Goal: Task Accomplishment & Management: Manage account settings

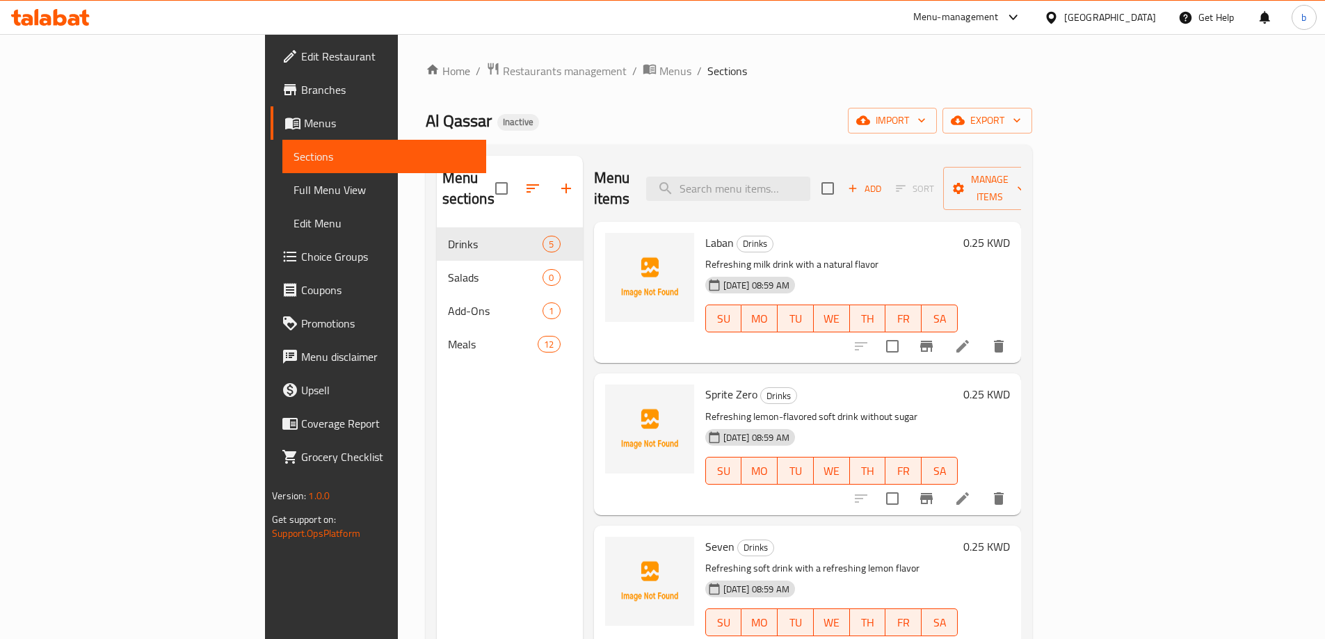
click at [293, 228] on span "Edit Menu" at bounding box center [384, 223] width 182 height 17
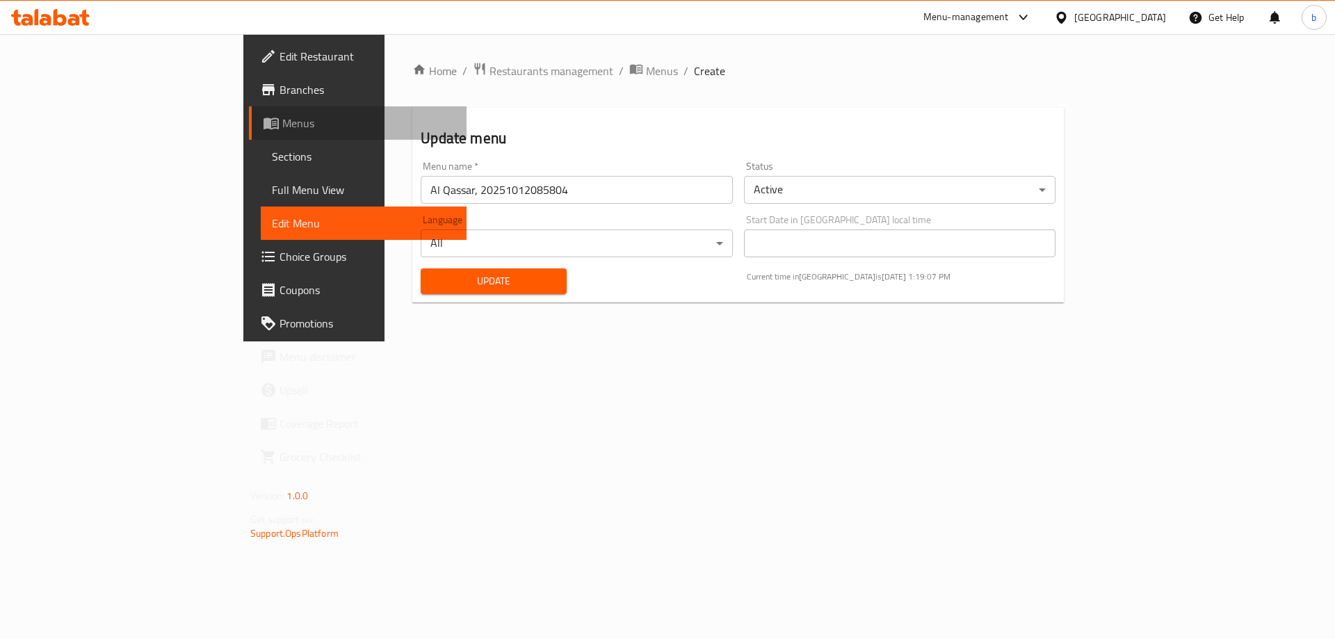
click at [282, 124] on span "Menus" at bounding box center [368, 123] width 173 height 17
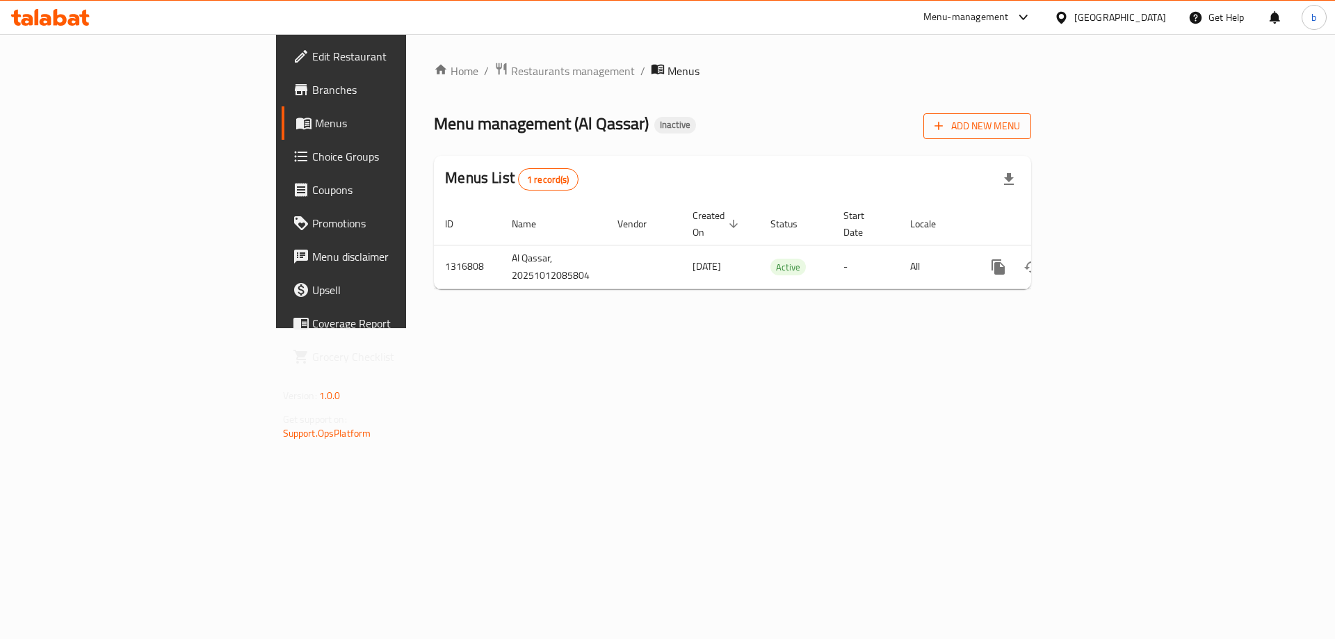
click at [1020, 134] on span "Add New Menu" at bounding box center [978, 126] width 86 height 17
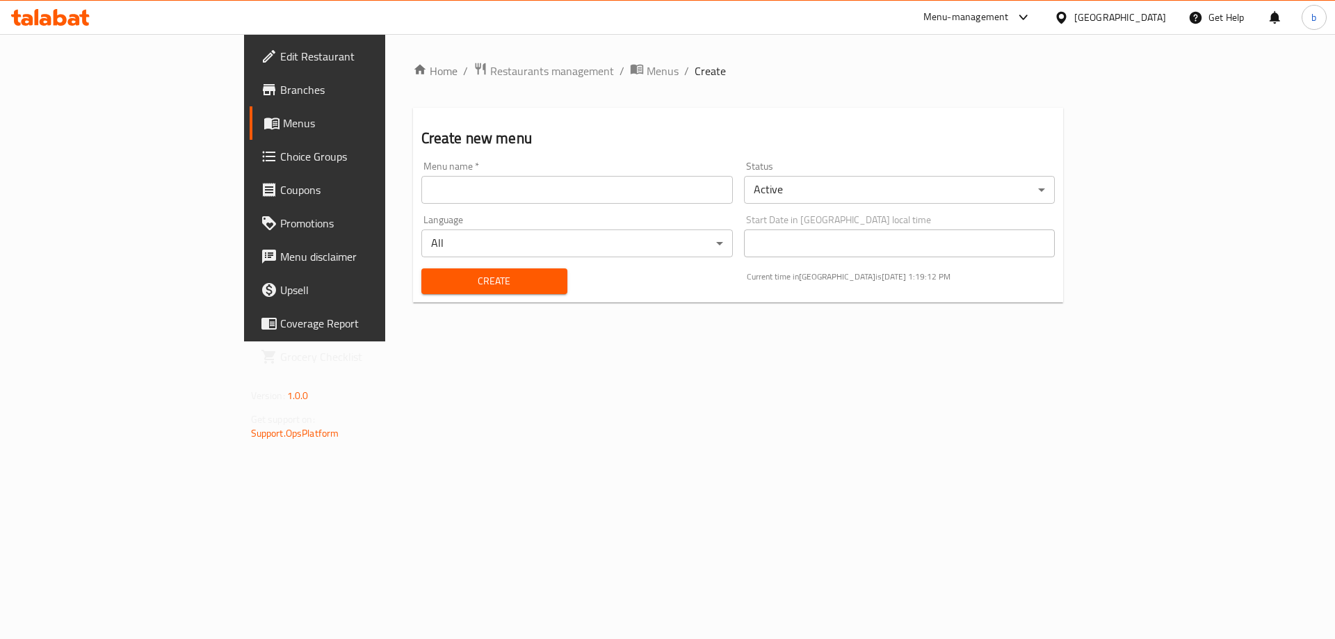
click at [421, 186] on input "text" at bounding box center [577, 190] width 312 height 28
type input "[DATE]"
click at [421, 291] on button "Create" at bounding box center [494, 281] width 146 height 26
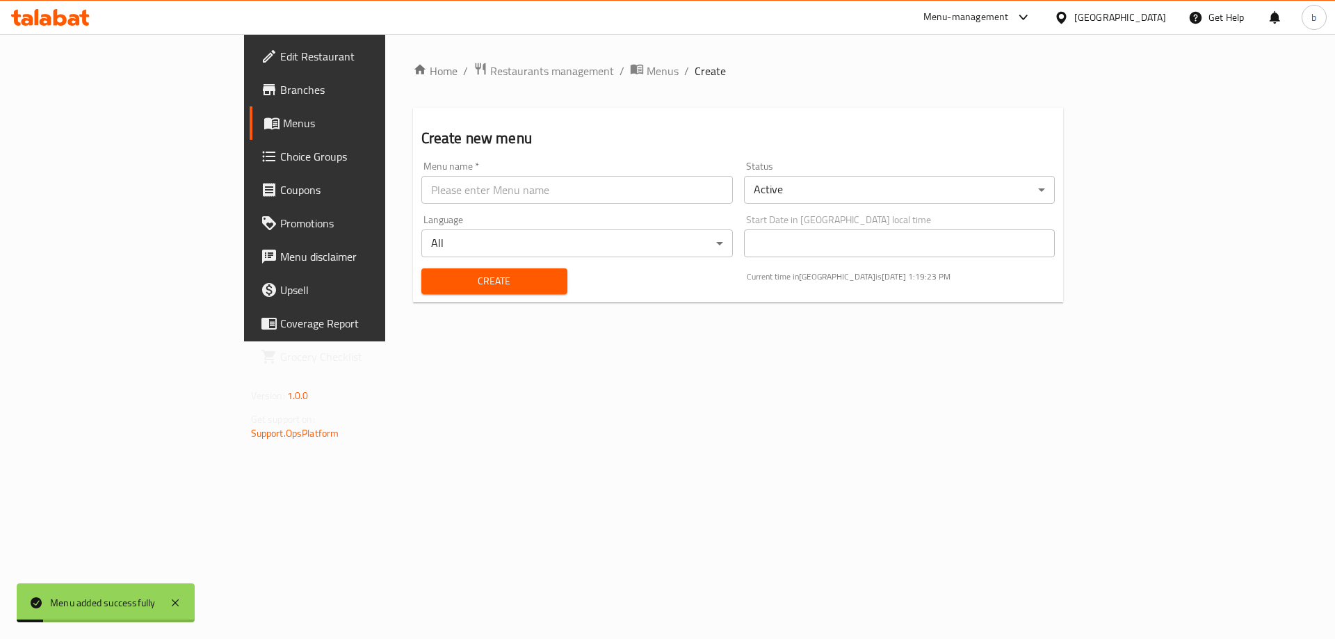
click at [250, 108] on link "Menus" at bounding box center [359, 122] width 218 height 33
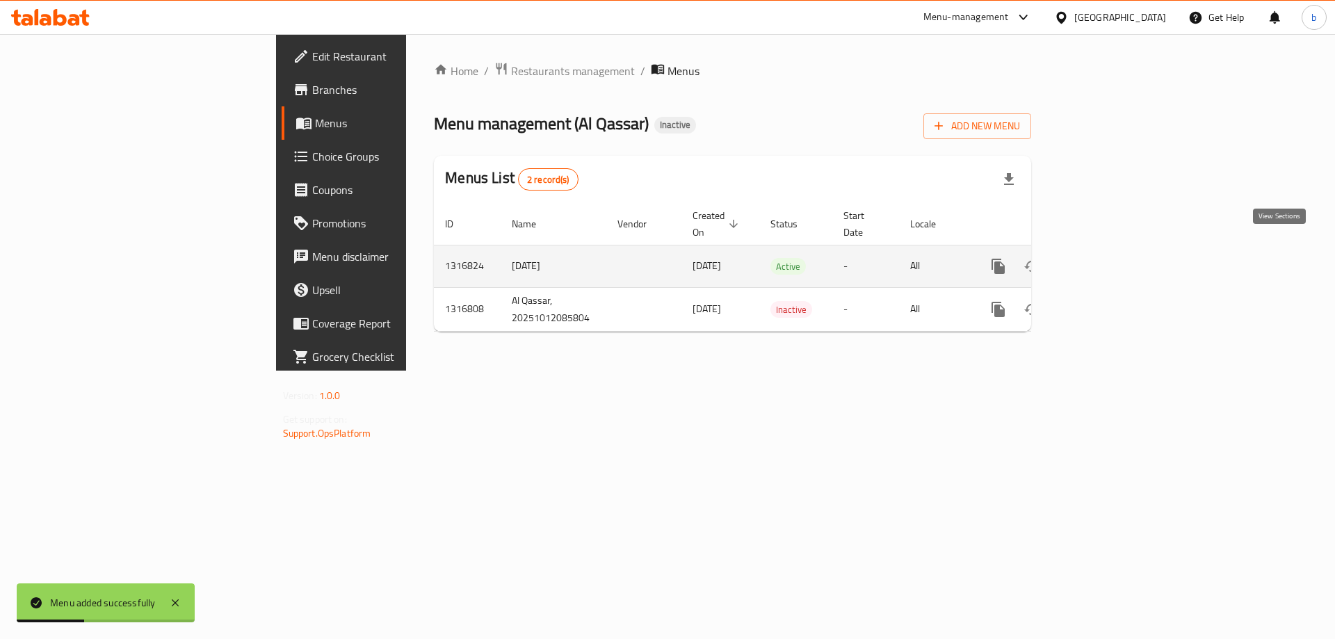
click at [1107, 258] on icon "enhanced table" at bounding box center [1099, 266] width 17 height 17
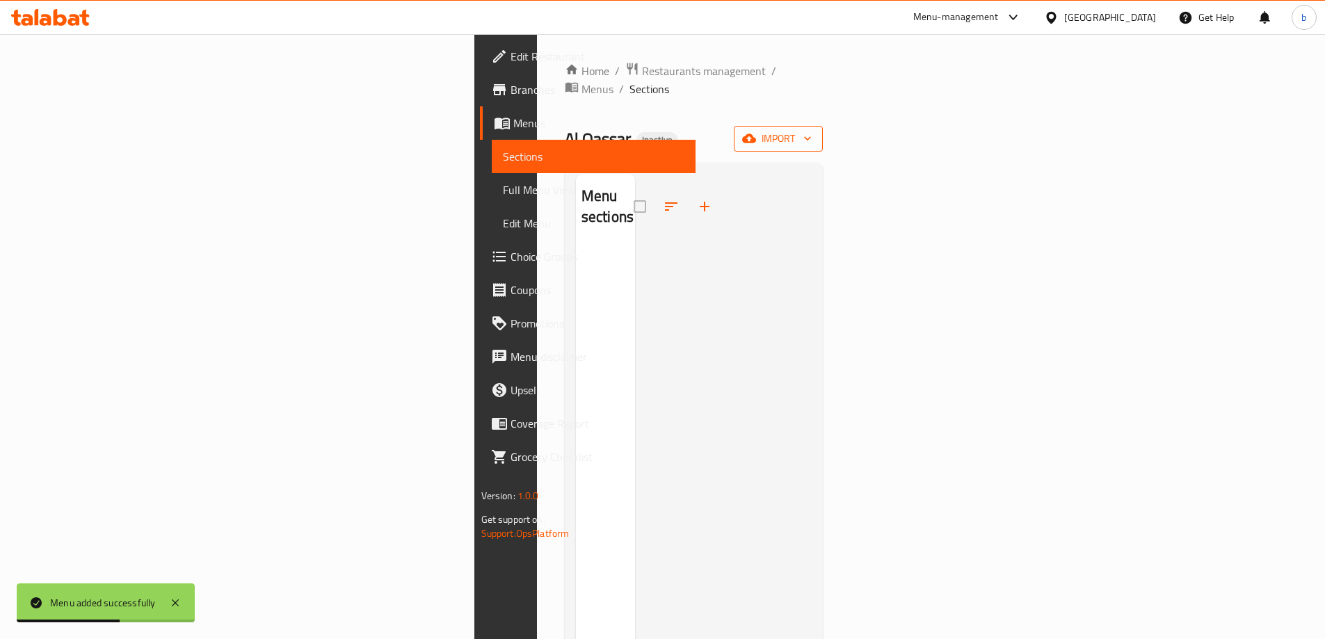
click at [812, 130] on span "import" at bounding box center [778, 138] width 67 height 17
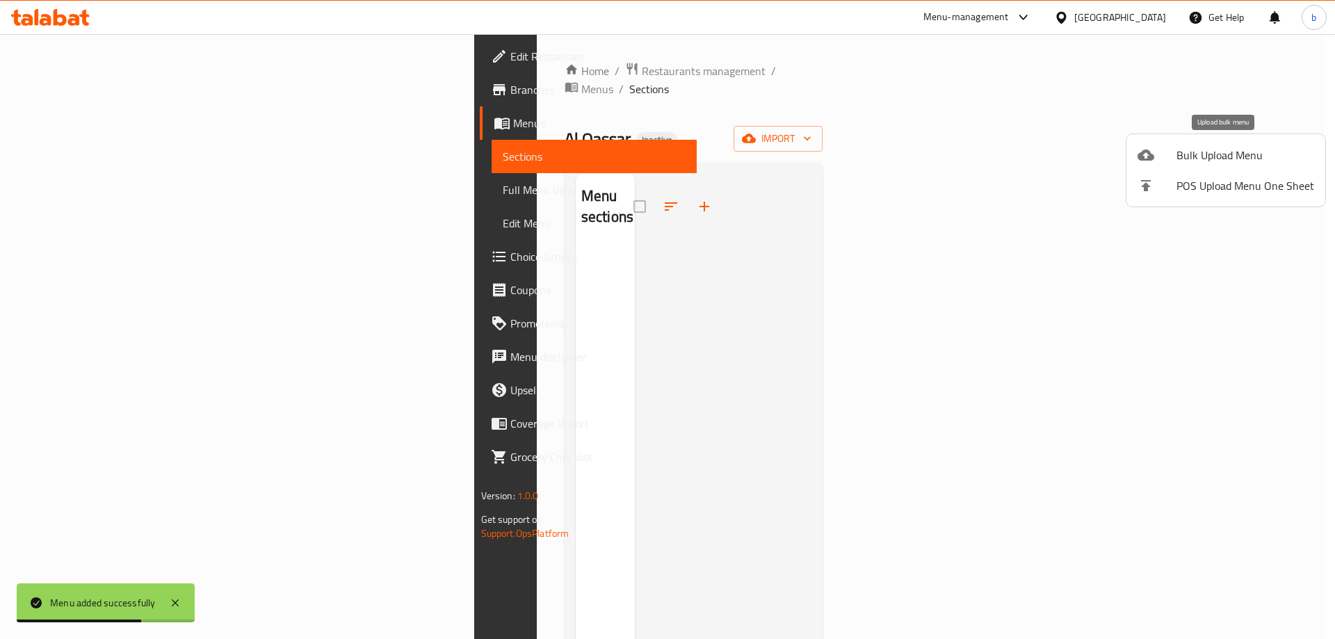
click at [1230, 150] on span "Bulk Upload Menu" at bounding box center [1246, 155] width 138 height 17
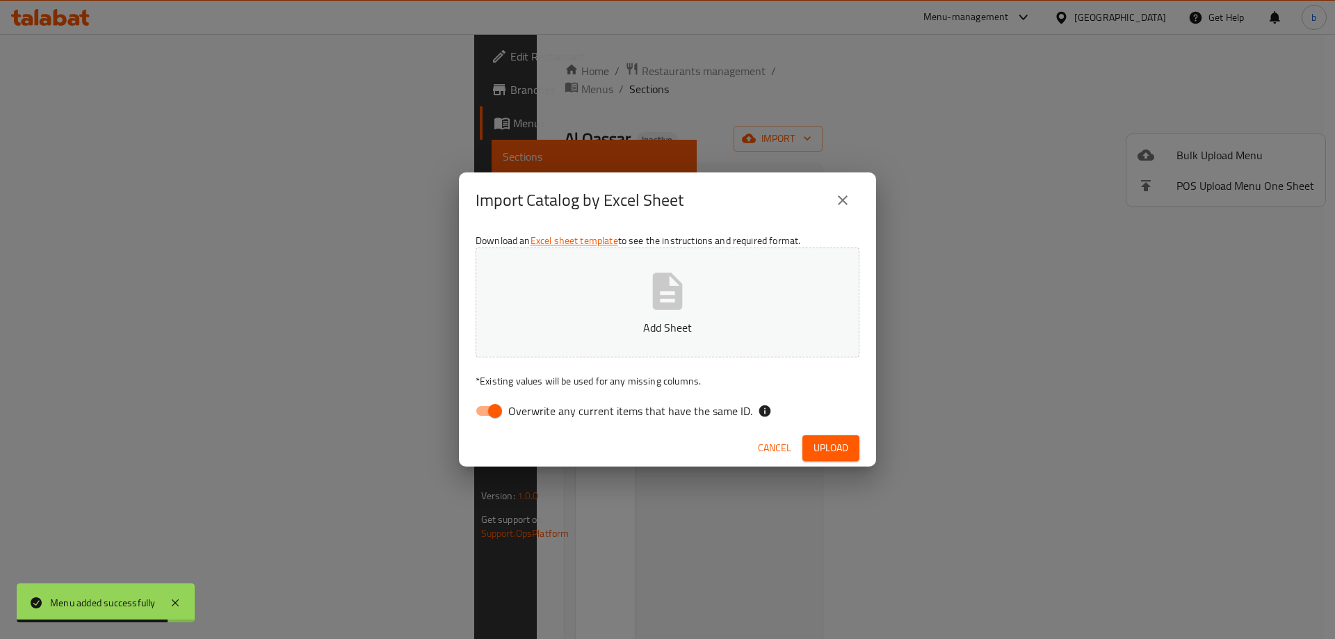
click at [497, 415] on input "Overwrite any current items that have the same ID." at bounding box center [495, 411] width 79 height 26
checkbox input "false"
click at [577, 307] on button "Add Sheet" at bounding box center [668, 303] width 384 height 110
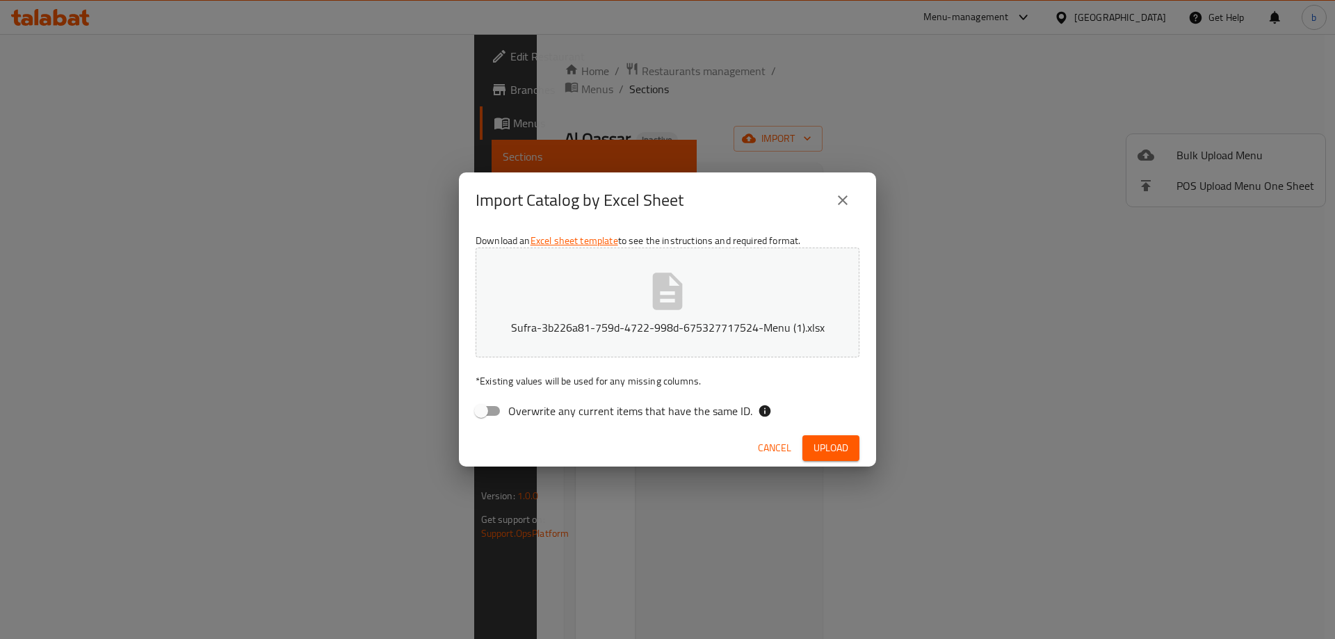
click at [826, 458] on button "Upload" at bounding box center [831, 448] width 57 height 26
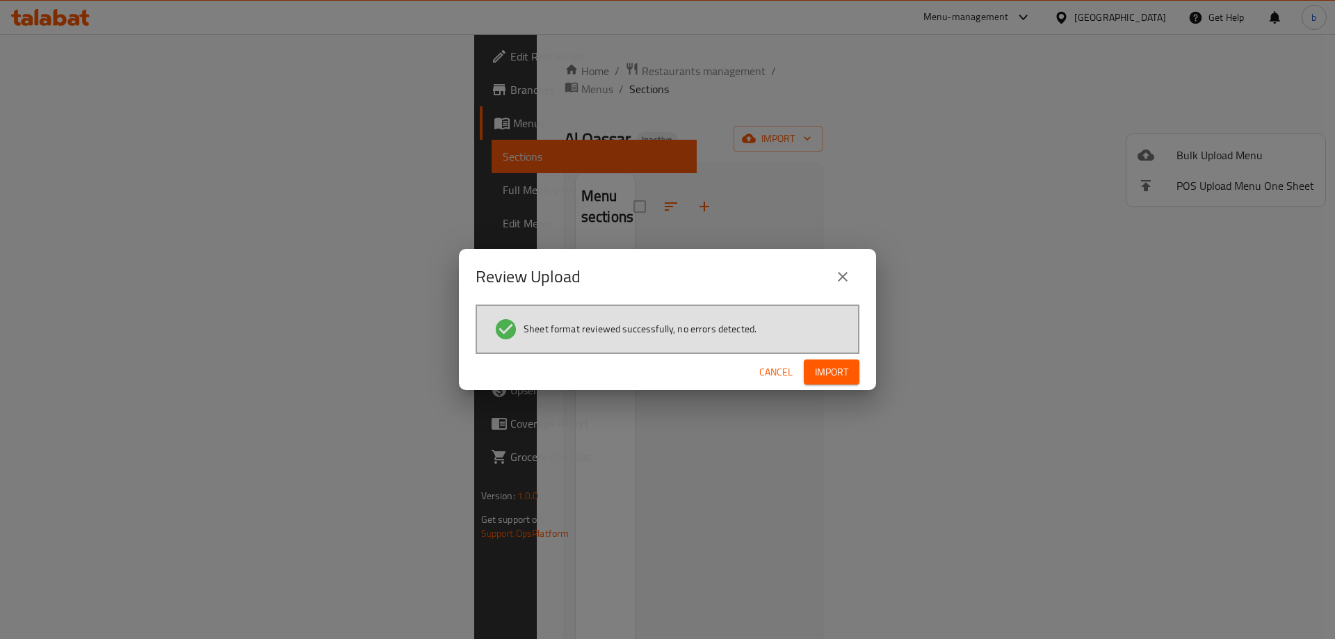
click at [840, 376] on span "Import" at bounding box center [831, 372] width 33 height 17
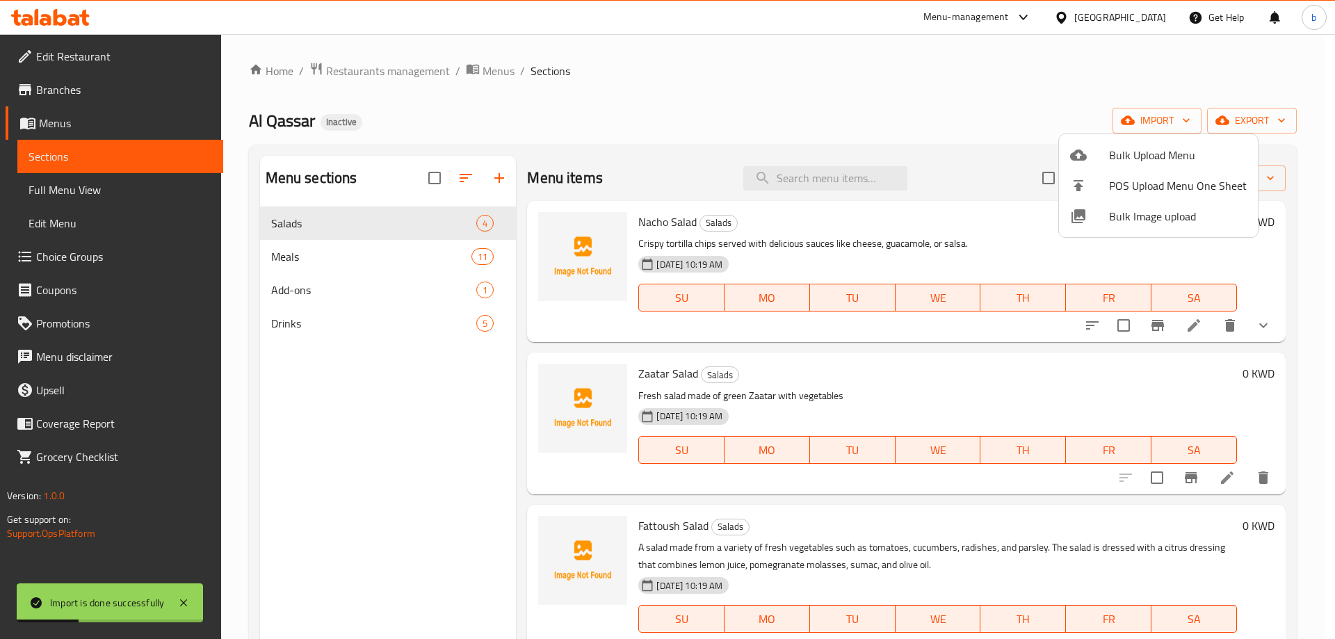
click at [65, 192] on div at bounding box center [667, 319] width 1335 height 639
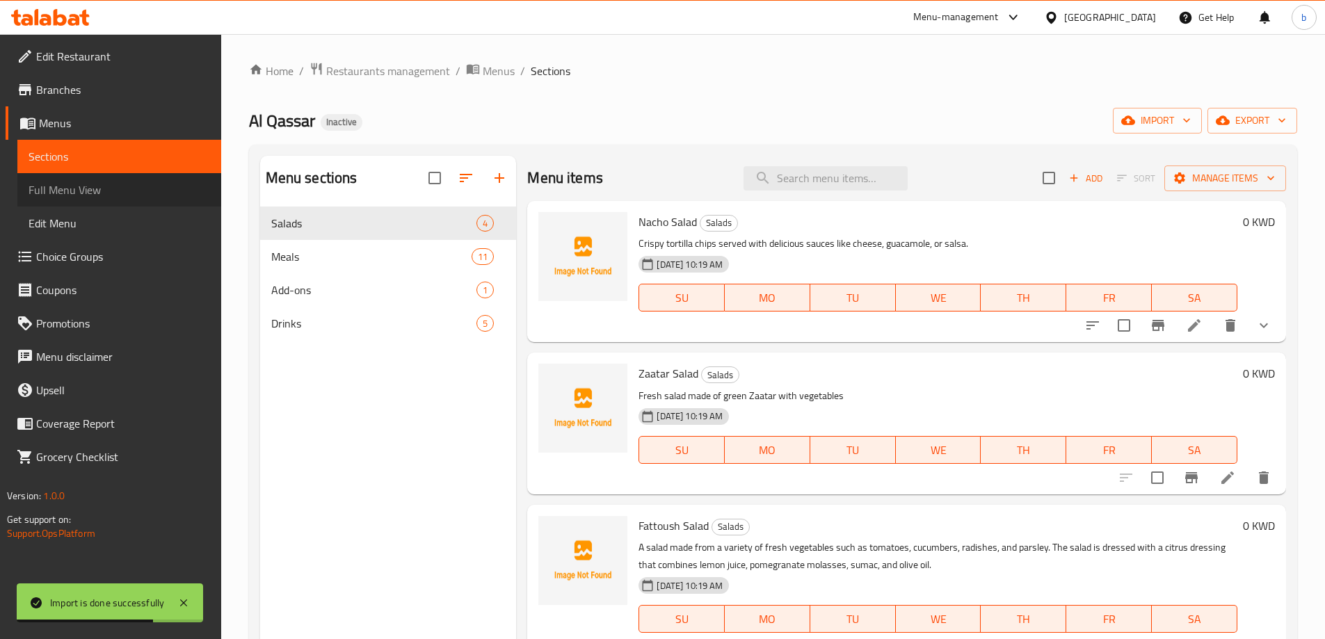
click at [104, 188] on span "Full Menu View" at bounding box center [120, 190] width 182 height 17
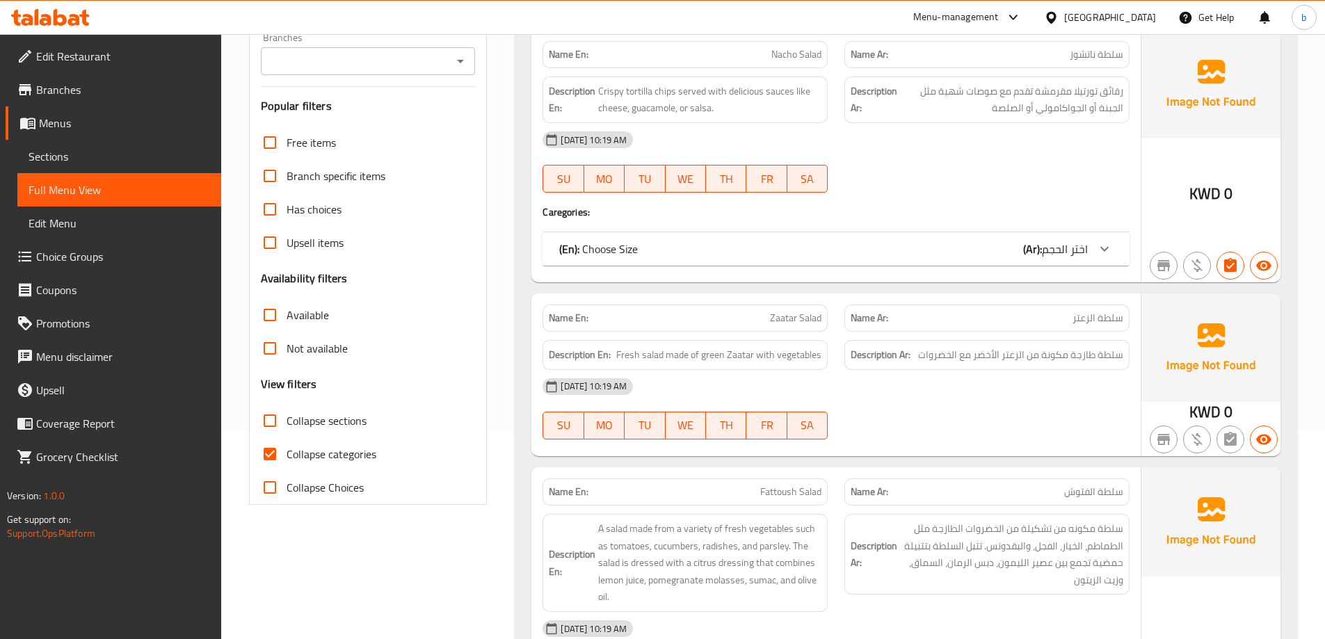
scroll to position [209, 0]
click at [271, 453] on input "Collapse categories" at bounding box center [269, 452] width 33 height 33
checkbox input "false"
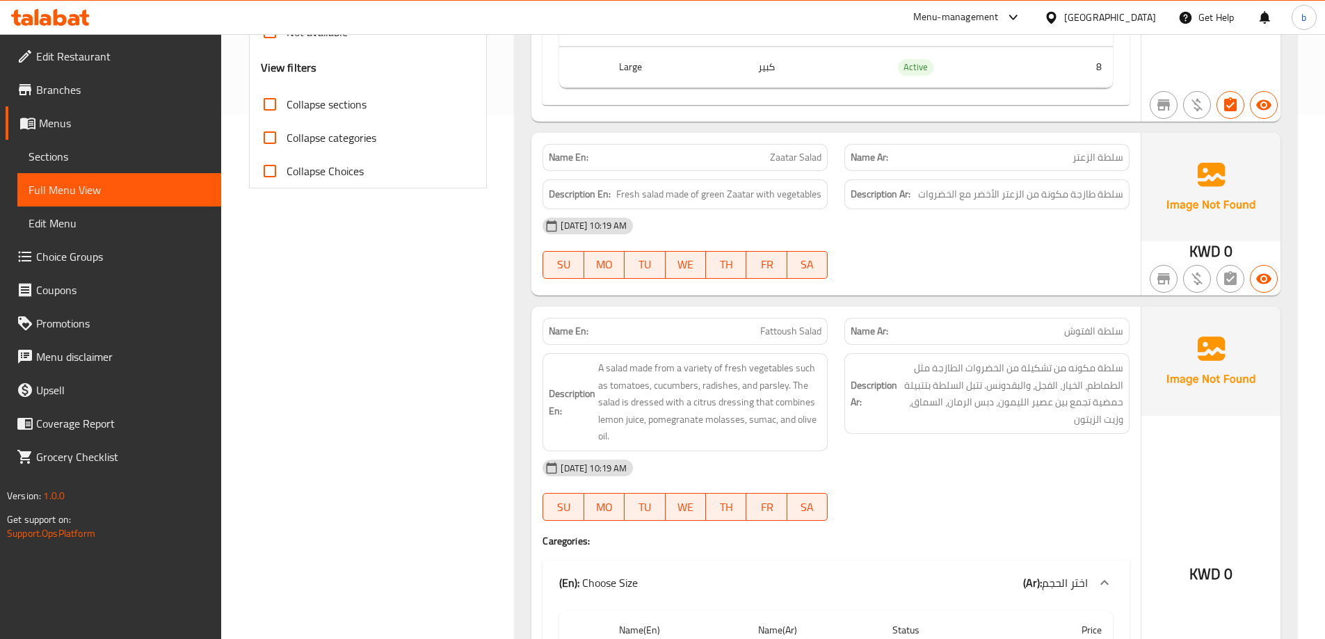
scroll to position [556, 0]
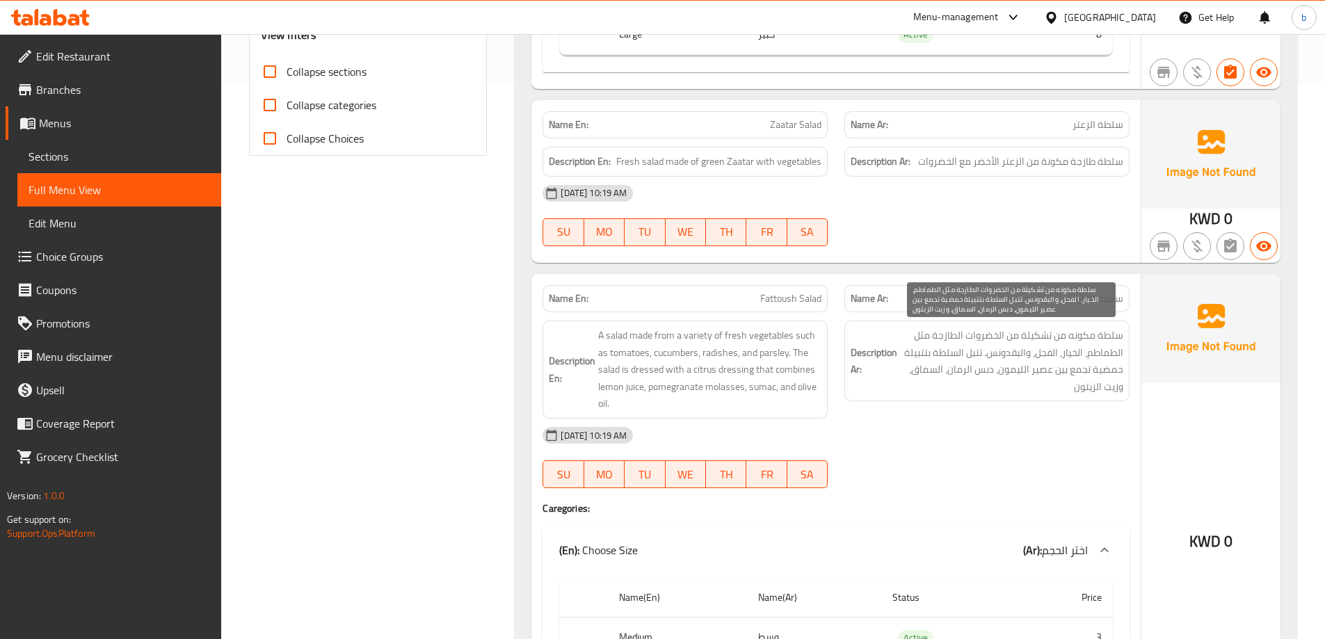
click at [1017, 355] on span "سلطة مكونه من تشكيلة من الخضروات الطازجة مثل الطماطم، الخيار، الفجل، والبقدونس.…" at bounding box center [1011, 361] width 223 height 68
click at [1006, 420] on div "[DATE] 10:19 AM" at bounding box center [836, 435] width 604 height 33
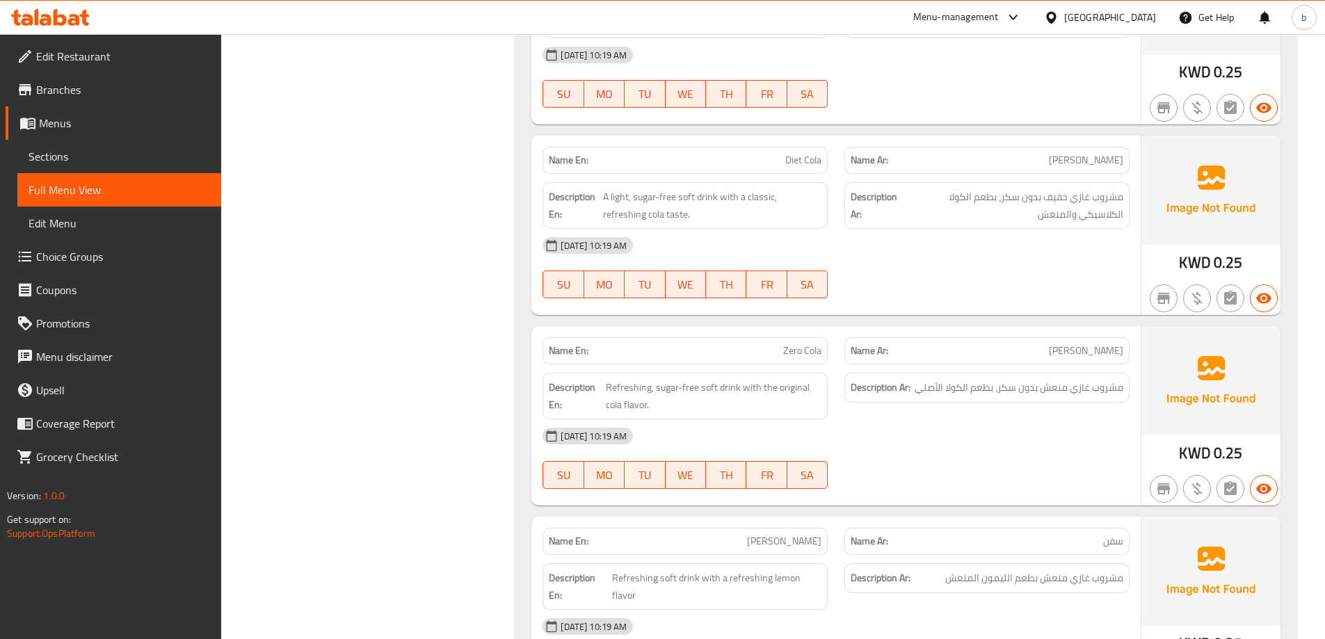
scroll to position [4405, 0]
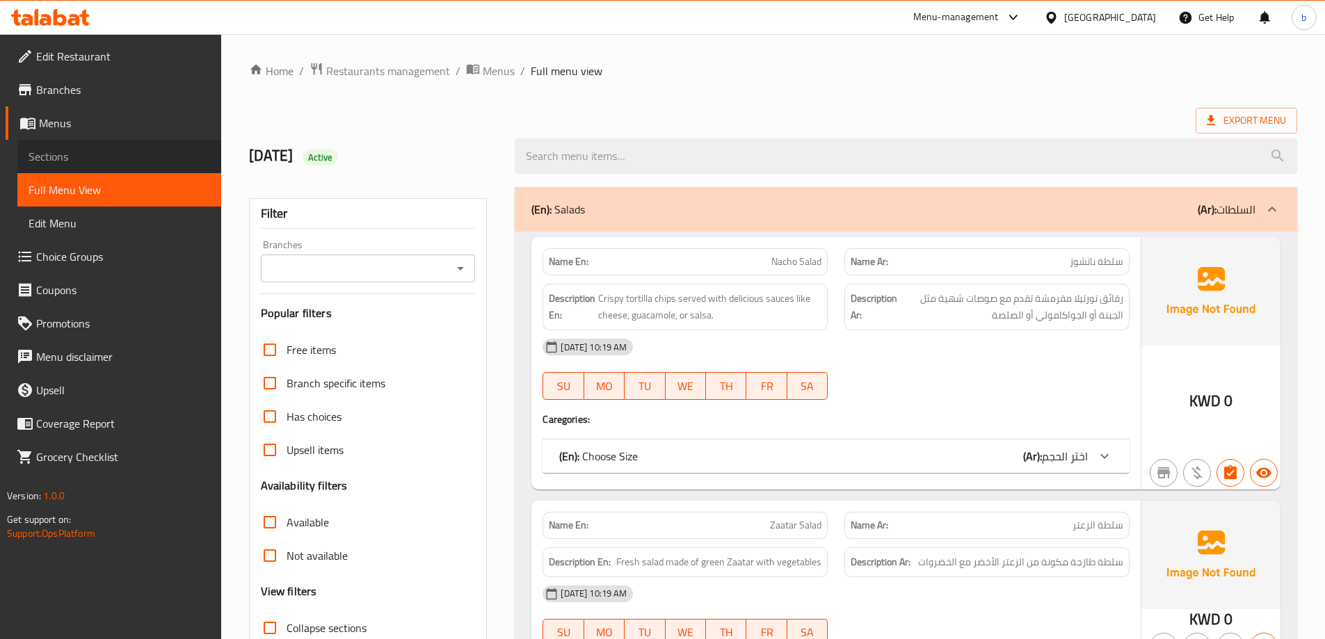
click at [77, 147] on link "Sections" at bounding box center [119, 156] width 204 height 33
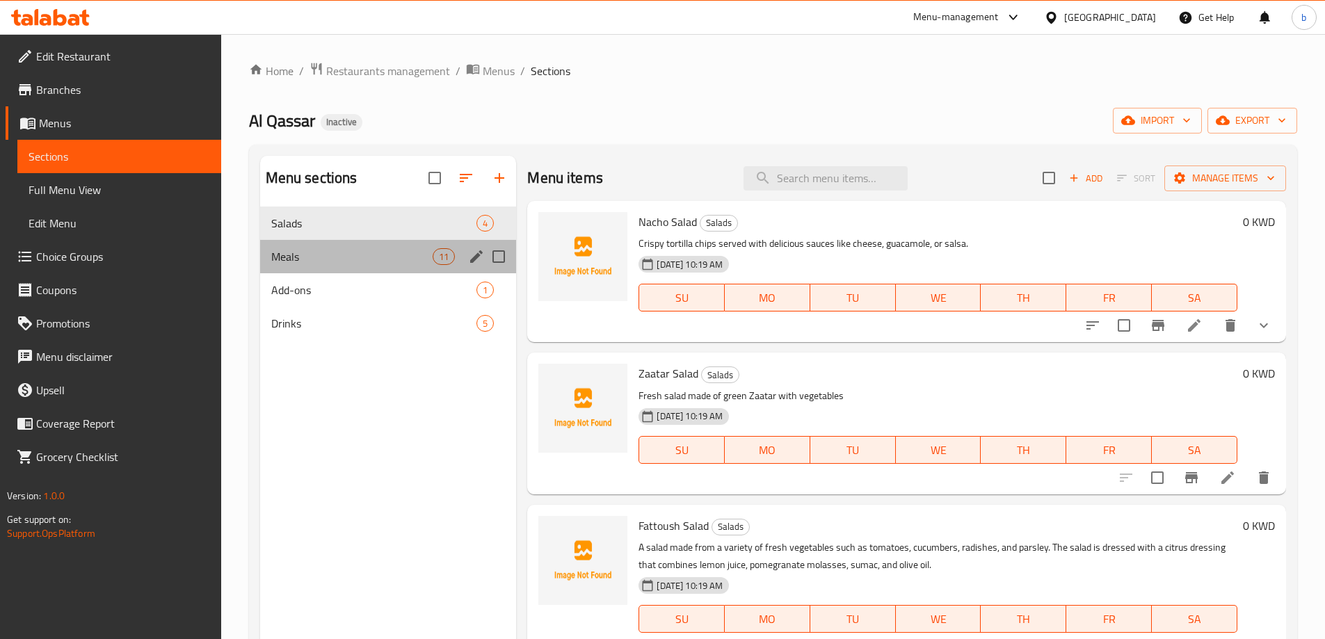
click at [335, 267] on div "Meals 11" at bounding box center [388, 256] width 257 height 33
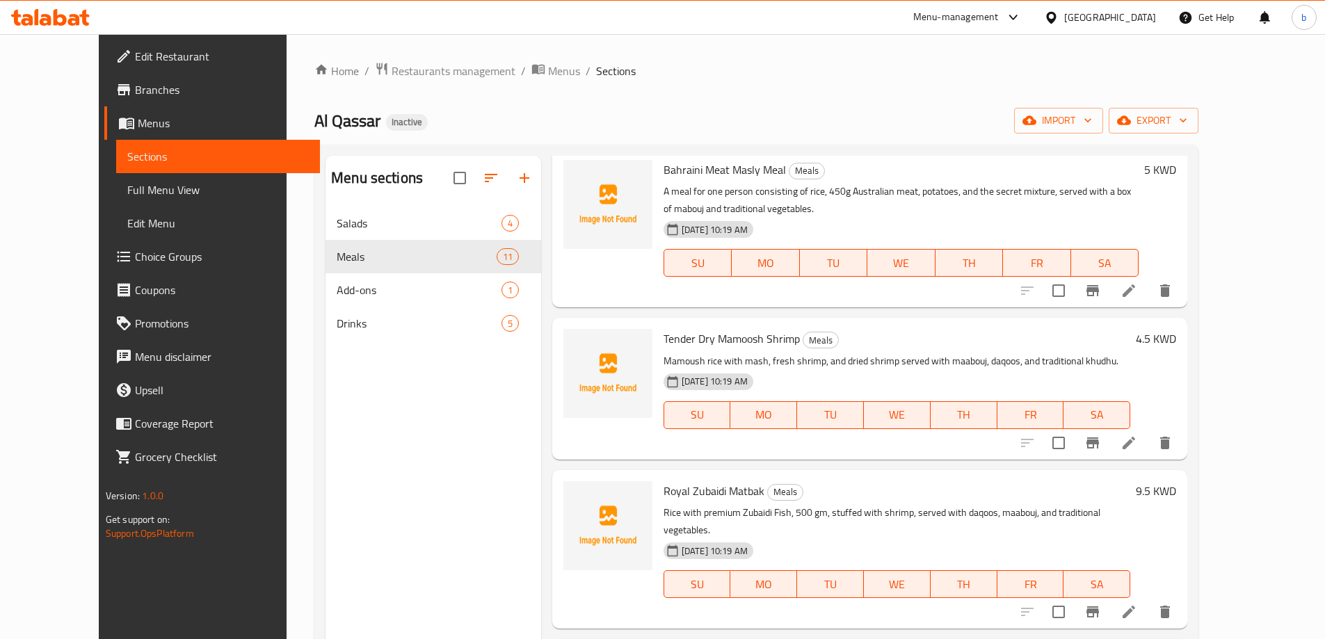
scroll to position [139, 0]
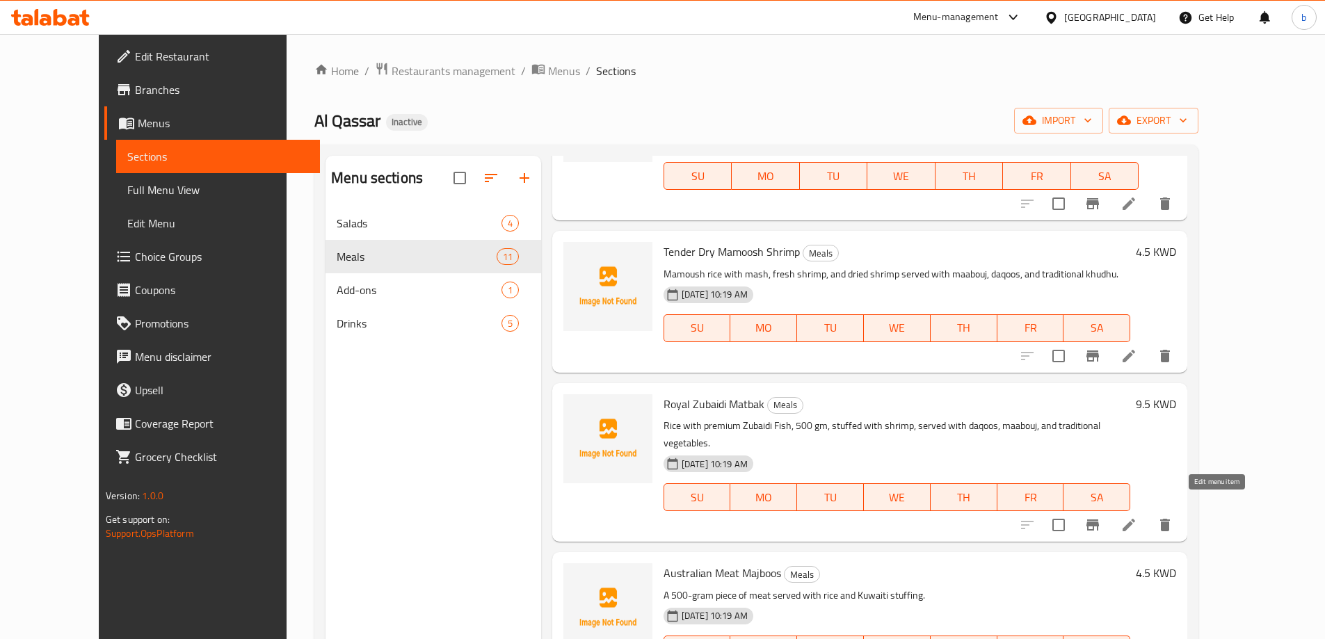
click at [1137, 517] on icon at bounding box center [1128, 525] width 17 height 17
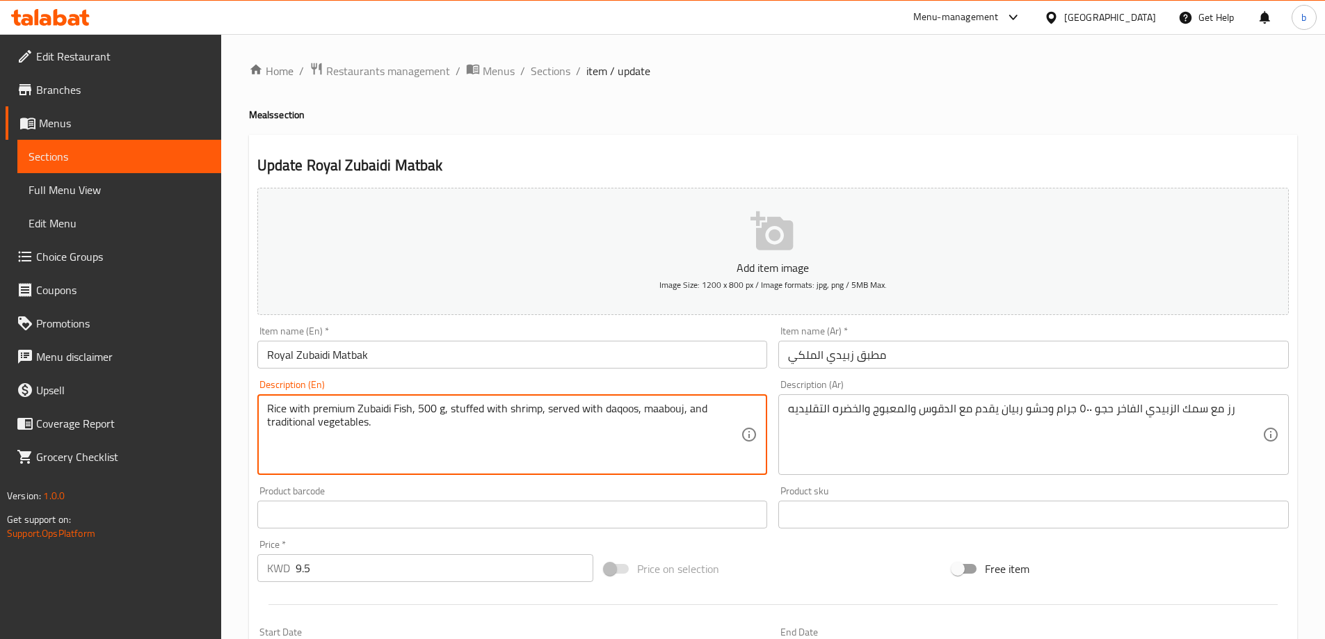
type textarea "Rice with premium Zubaidi Fish, 500 gm, stuffed with shrimp, served with daqoos…"
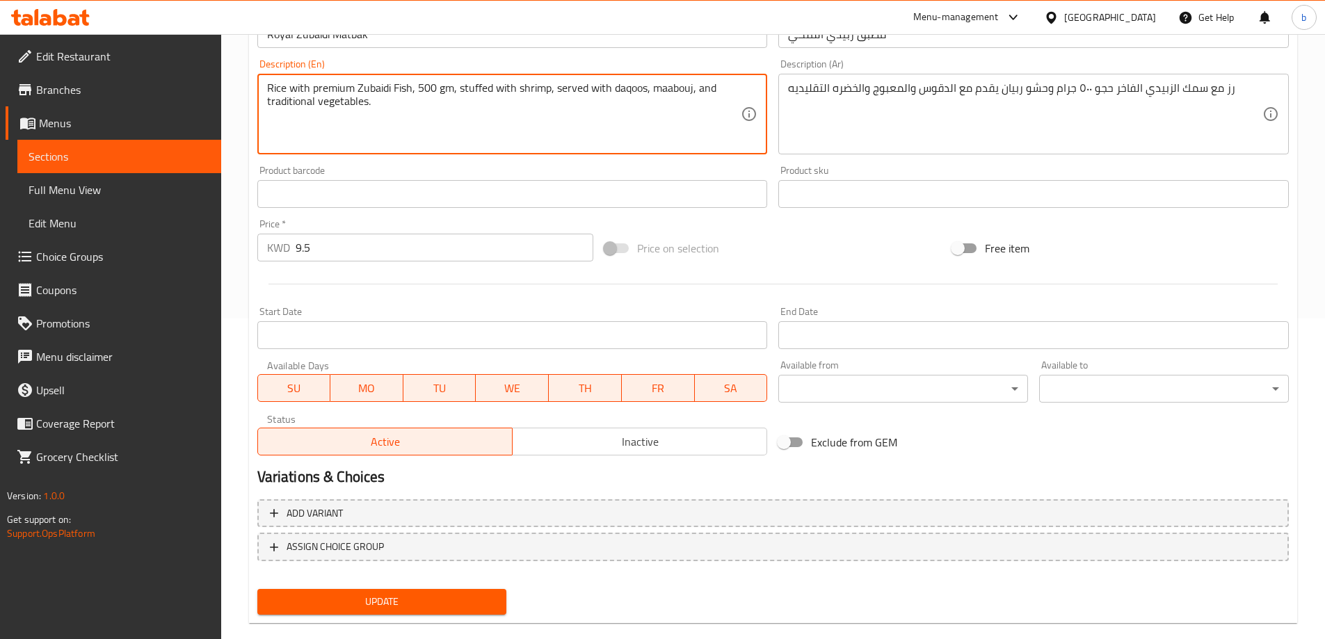
scroll to position [344, 0]
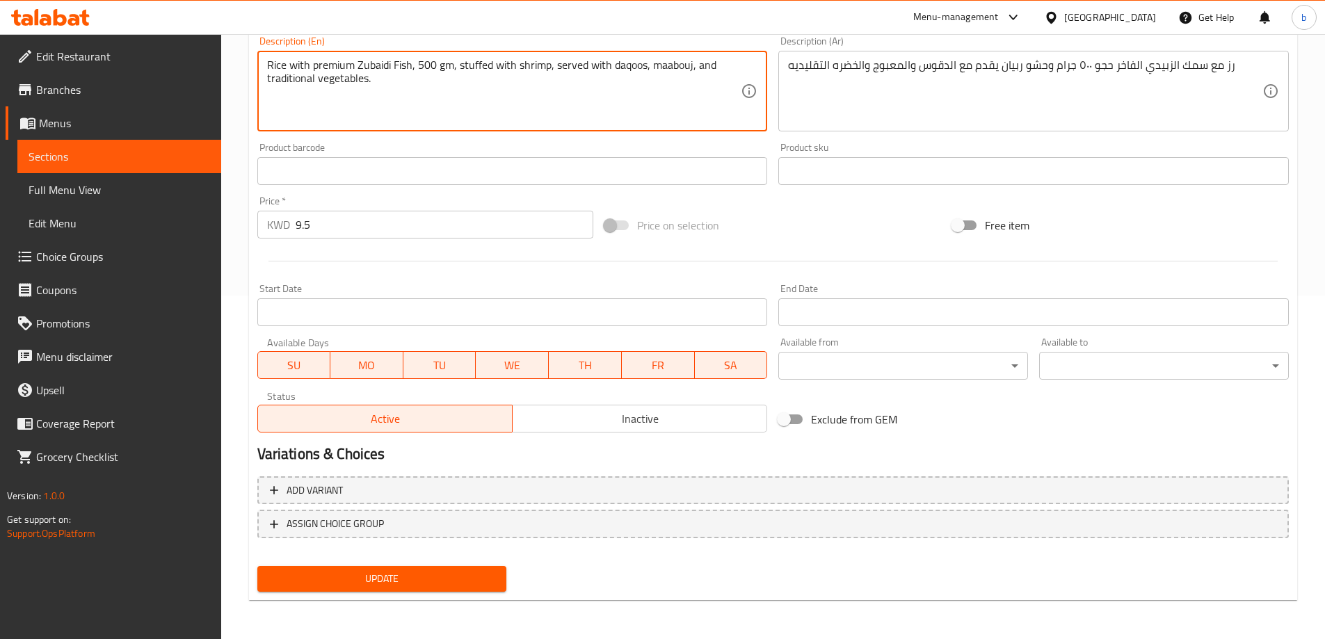
click at [394, 584] on span "Update" at bounding box center [381, 578] width 227 height 17
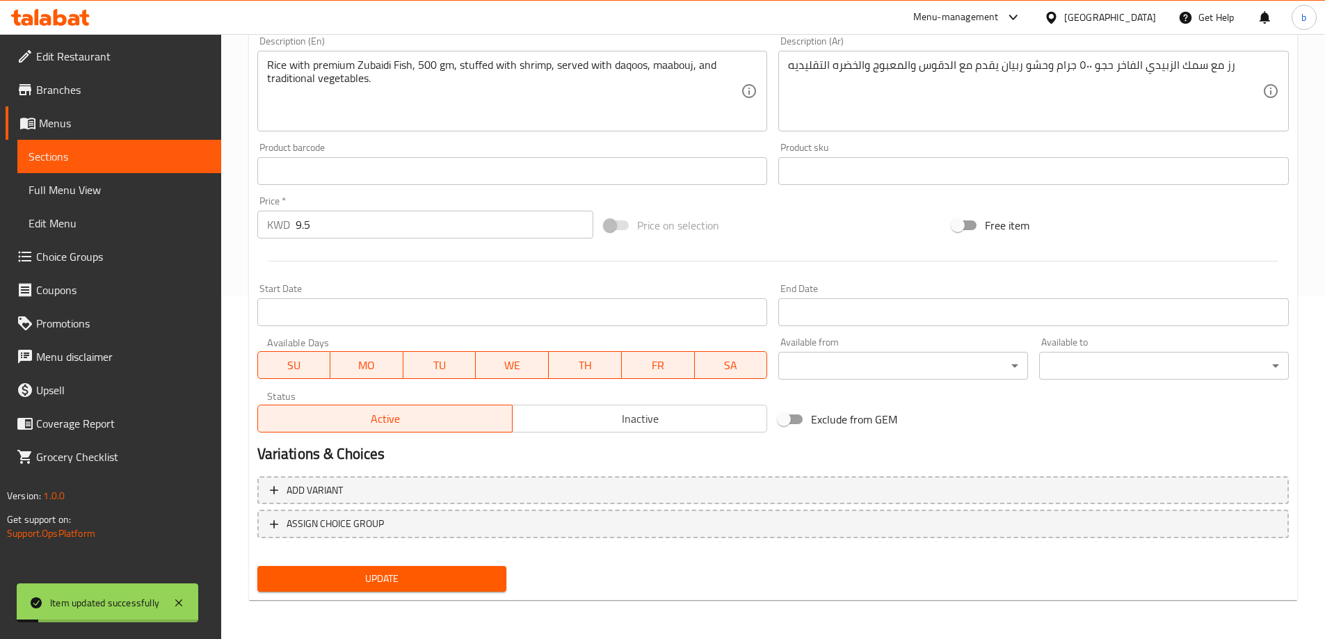
scroll to position [0, 0]
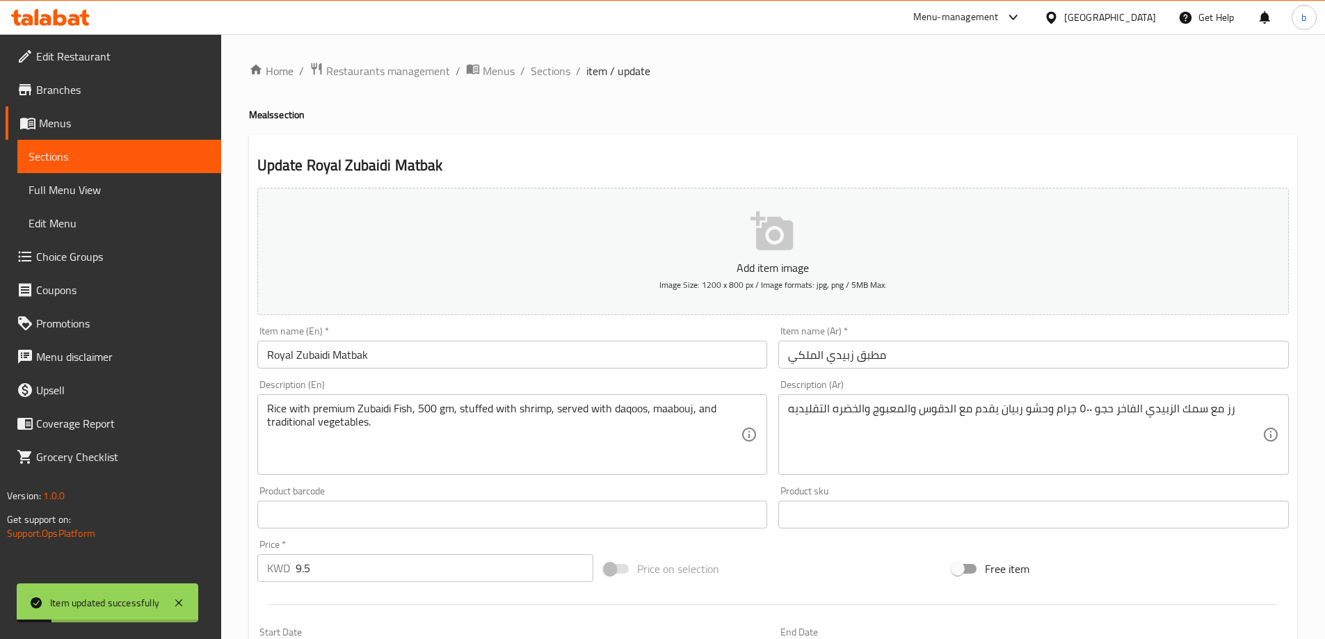
click at [138, 152] on span "Sections" at bounding box center [120, 156] width 182 height 17
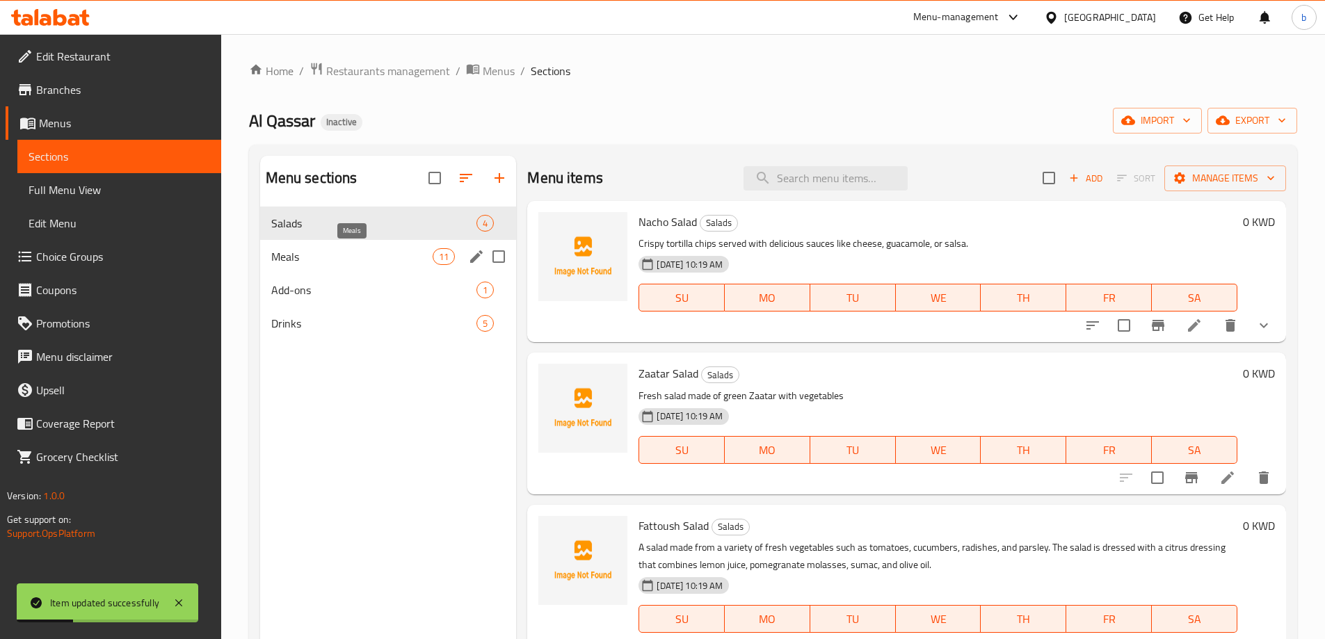
click at [359, 260] on span "Meals" at bounding box center [352, 256] width 162 height 17
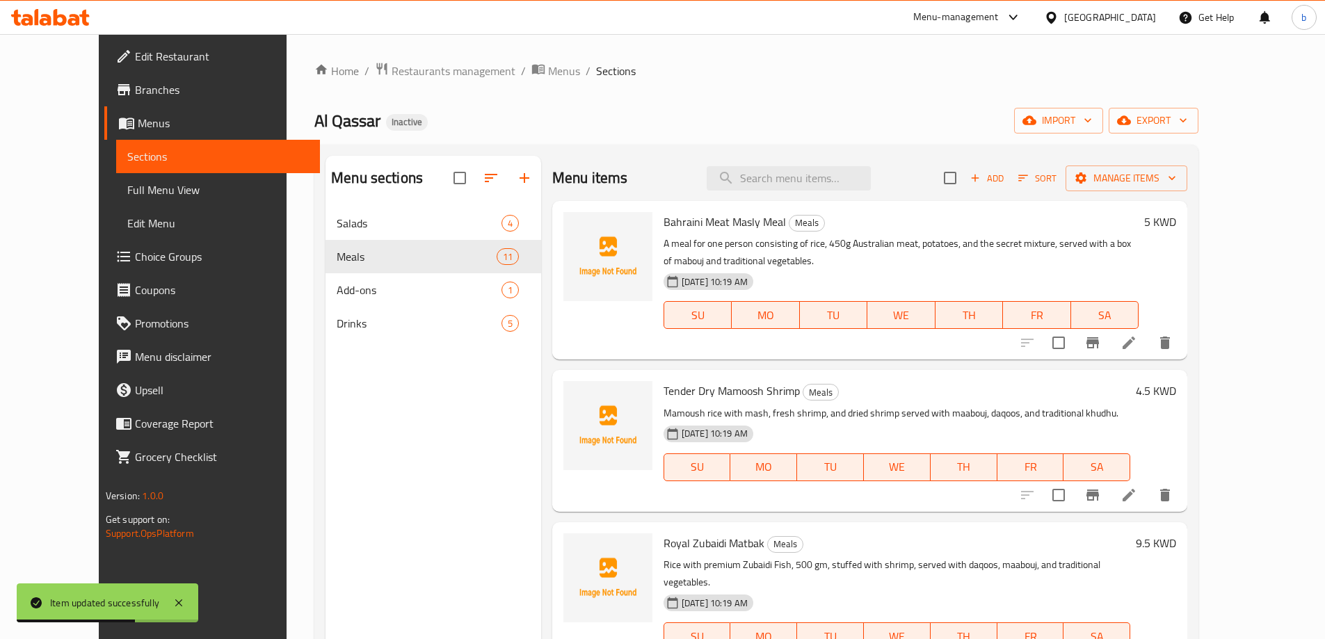
click at [1135, 344] on icon at bounding box center [1129, 343] width 13 height 13
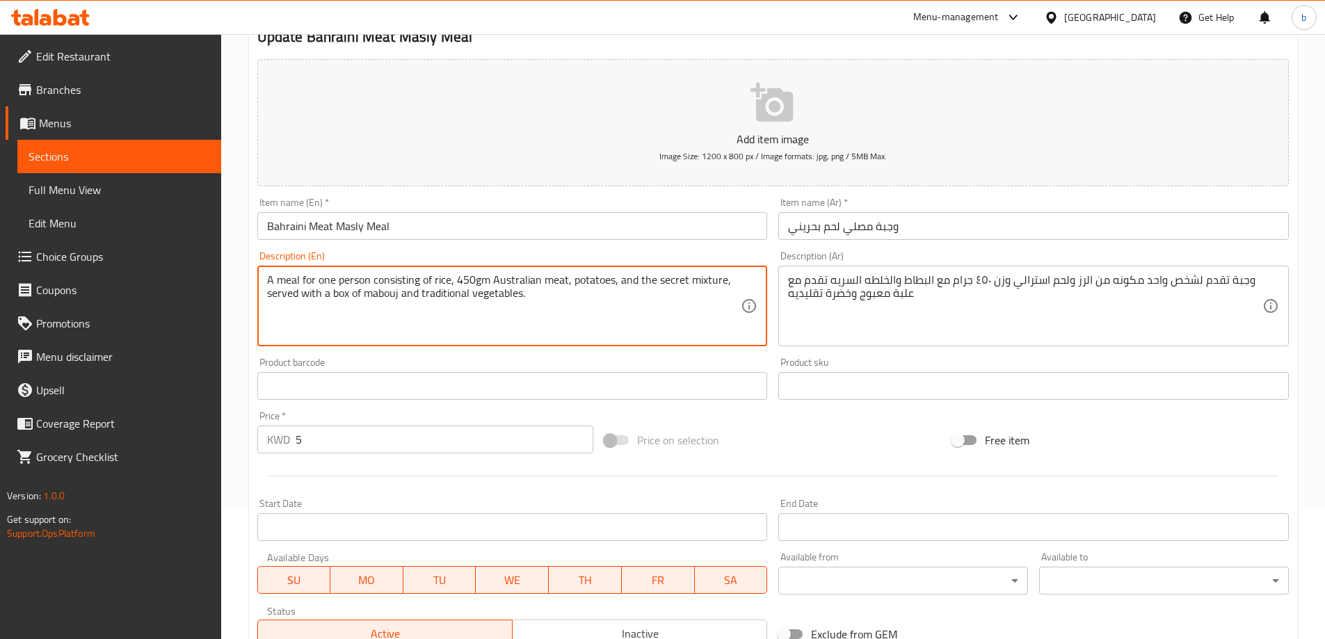
scroll to position [344, 0]
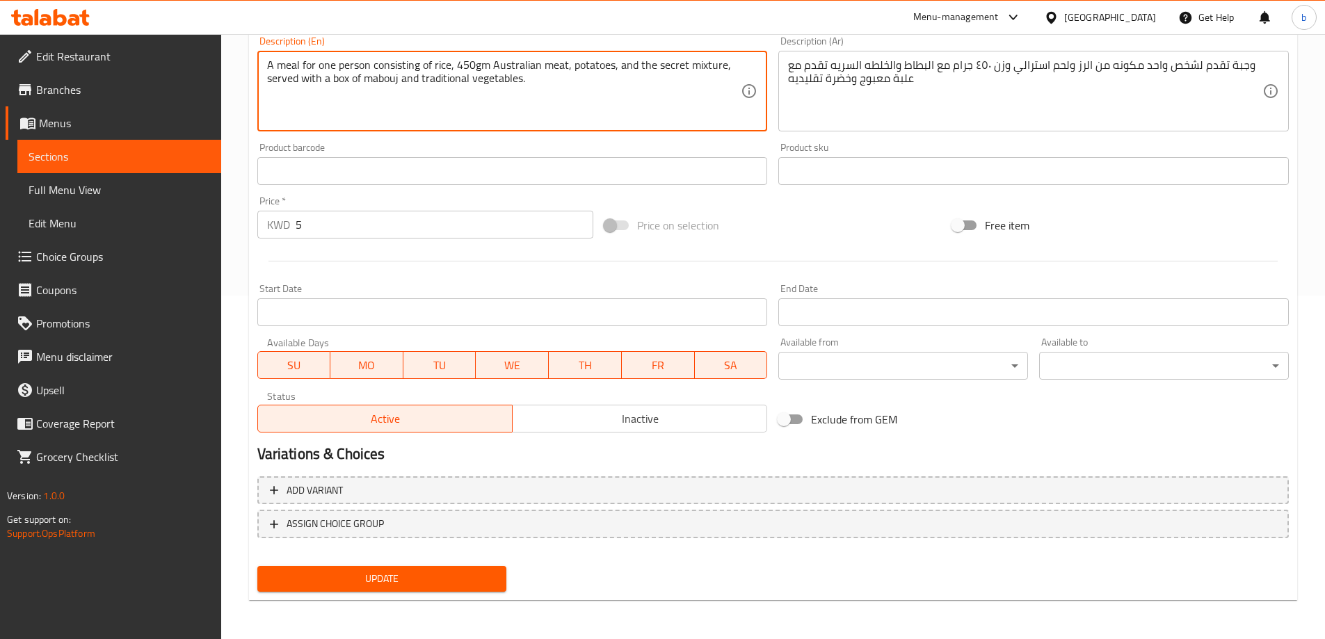
type textarea "A meal for one person consisting of rice, 450gm Australian meat, potatoes, and …"
click at [440, 574] on span "Update" at bounding box center [381, 578] width 227 height 17
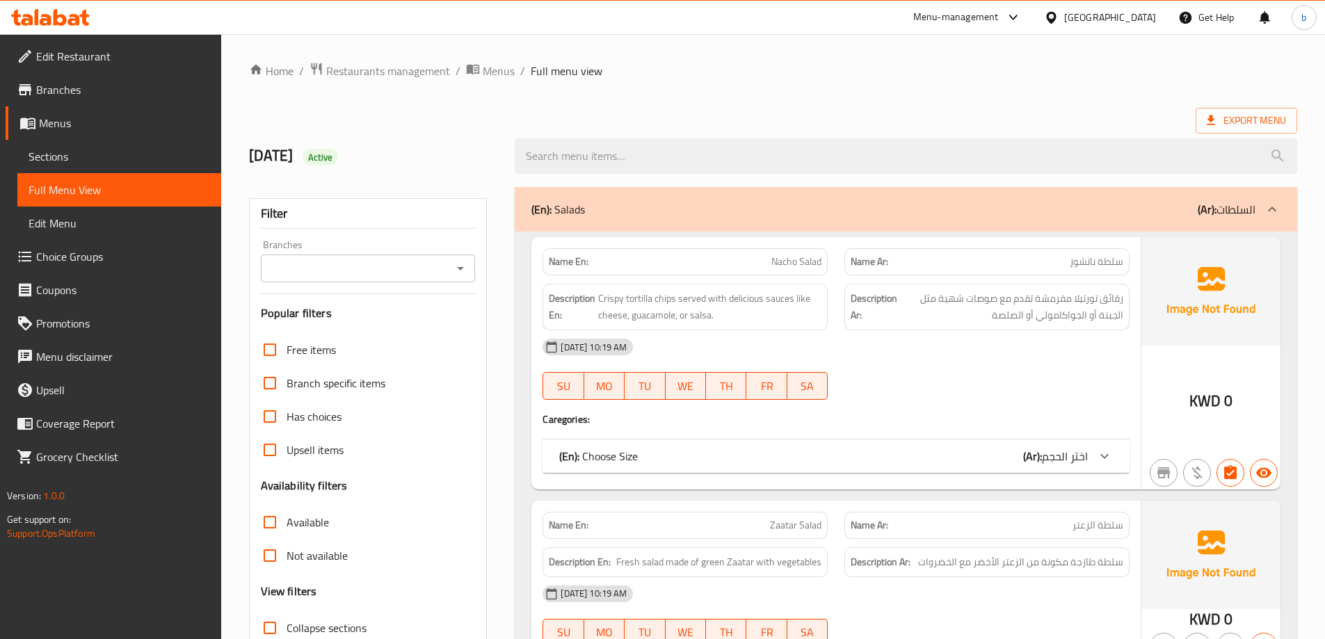
scroll to position [240, 0]
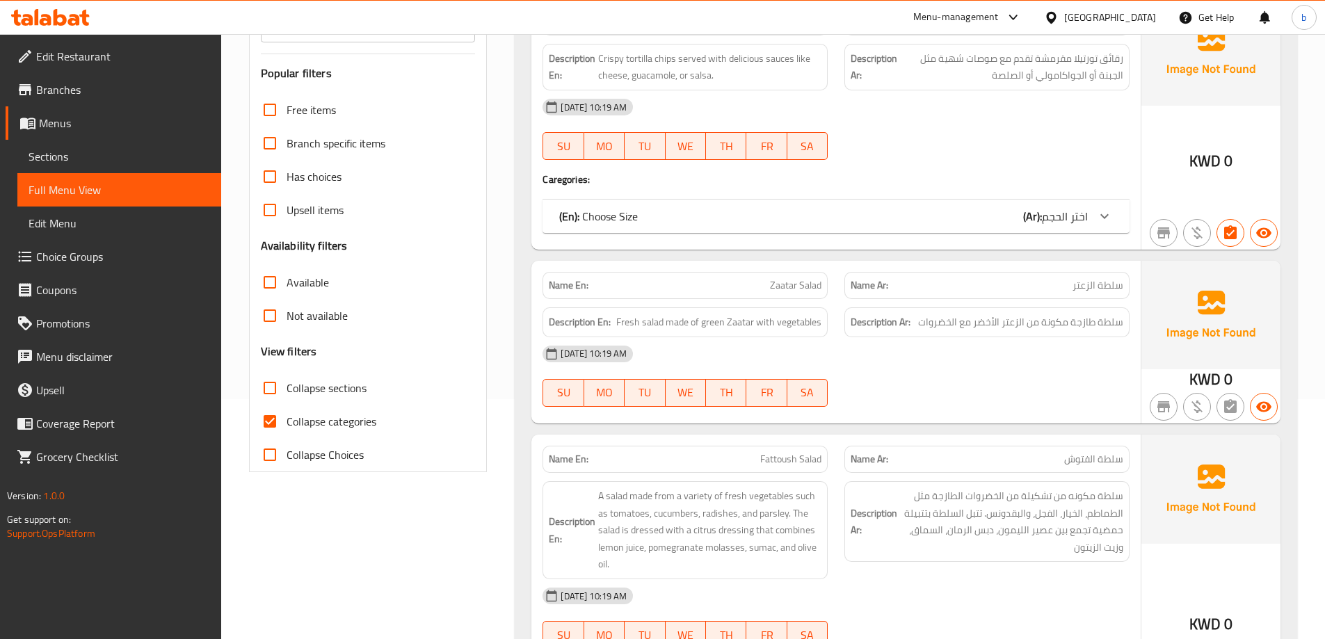
click at [266, 425] on input "Collapse categories" at bounding box center [269, 421] width 33 height 33
checkbox input "false"
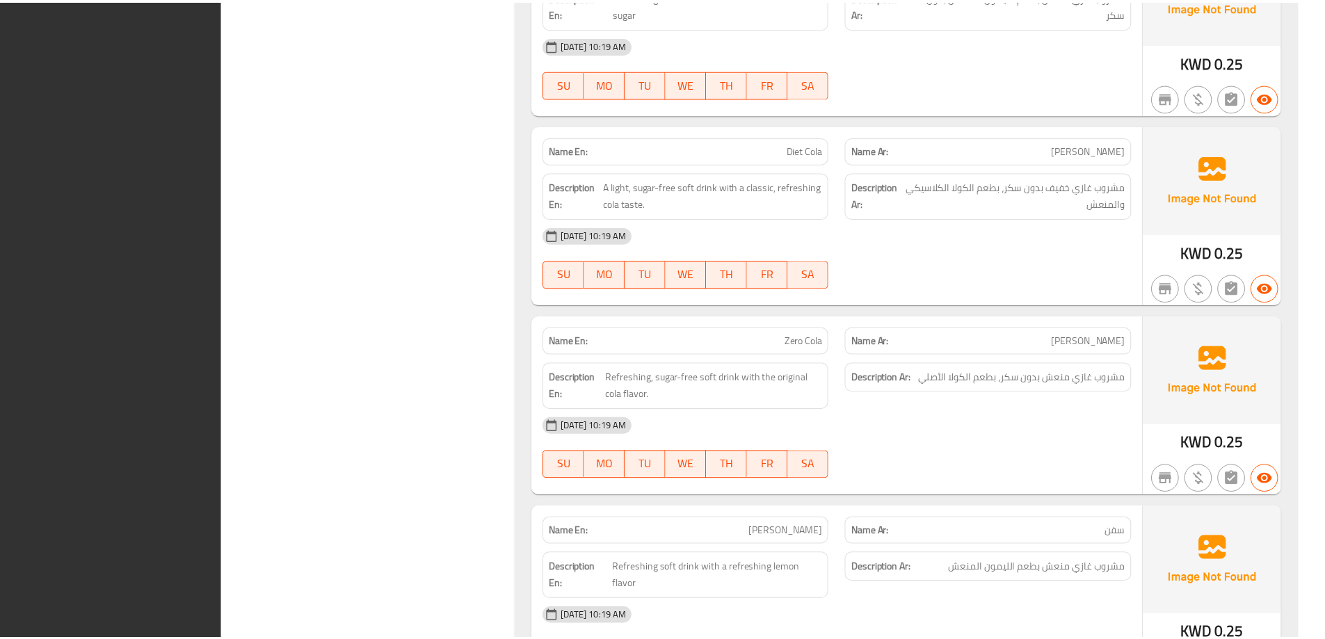
scroll to position [4754, 0]
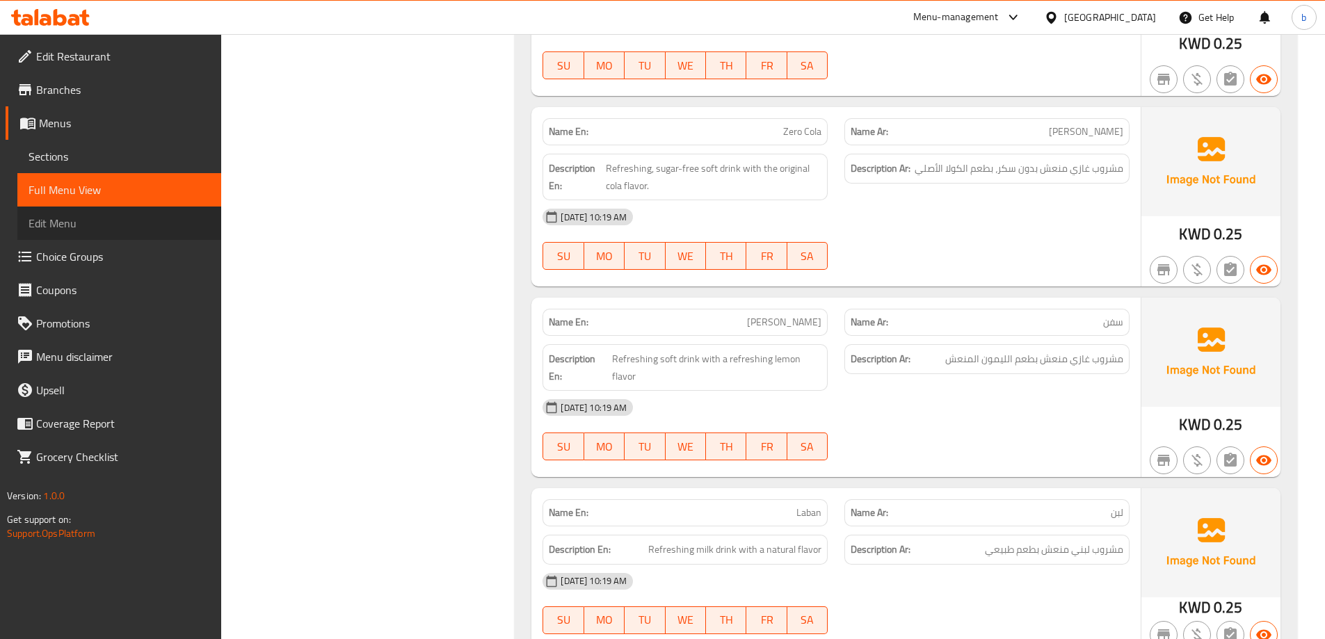
click at [94, 232] on link "Edit Menu" at bounding box center [119, 223] width 204 height 33
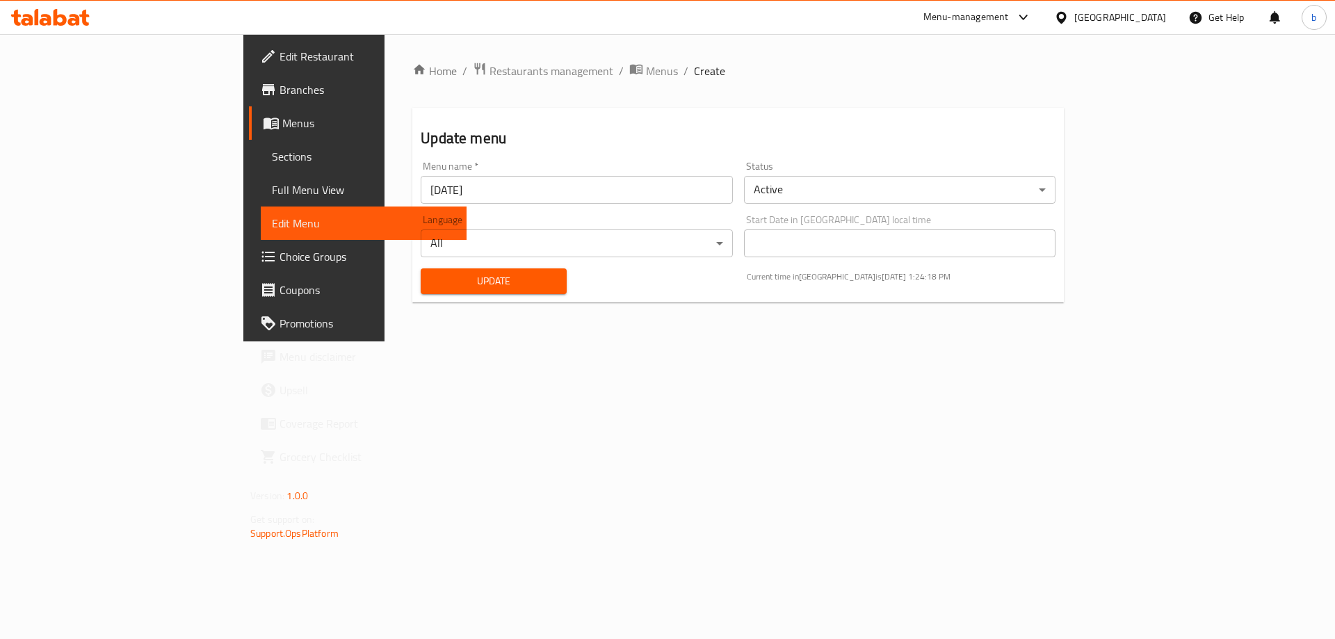
click at [282, 129] on span "Menus" at bounding box center [368, 123] width 173 height 17
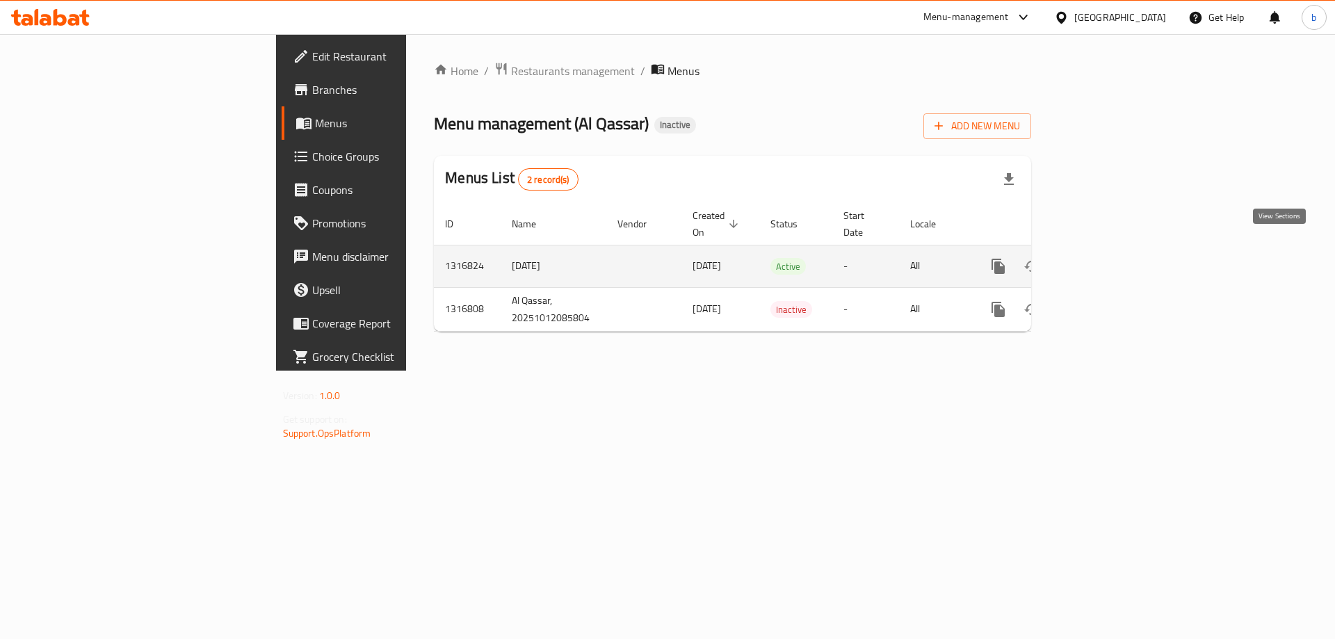
click at [1107, 258] on icon "enhanced table" at bounding box center [1099, 266] width 17 height 17
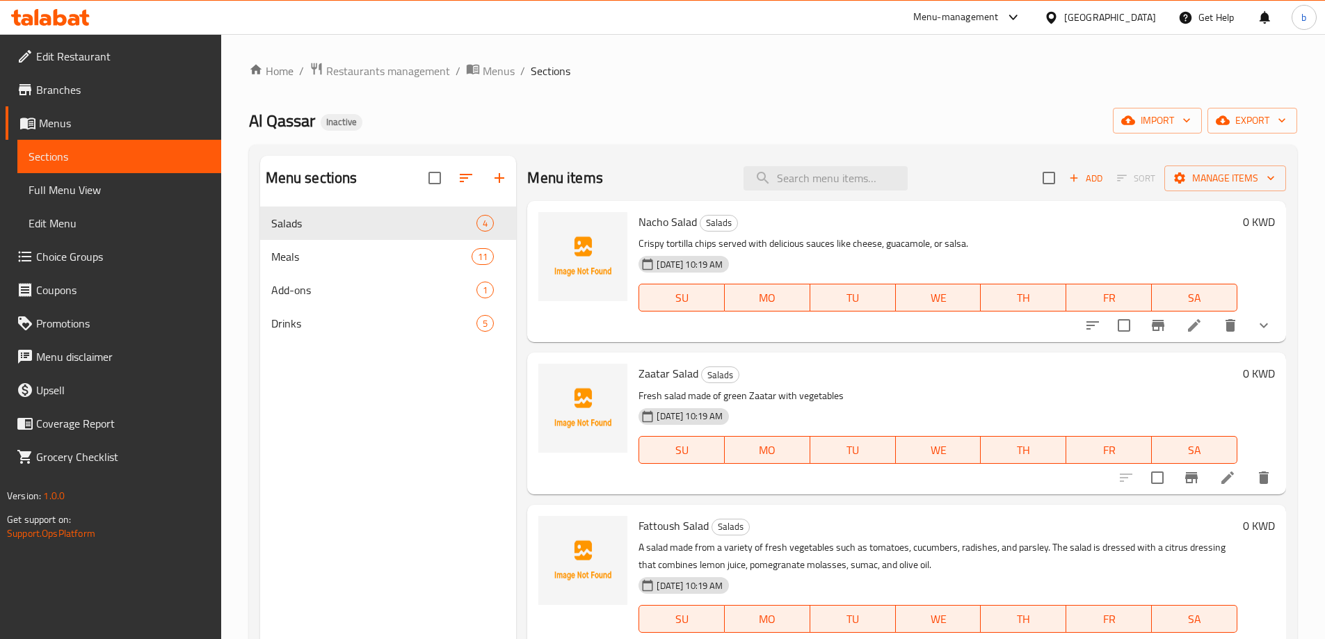
click at [68, 61] on span "Edit Restaurant" at bounding box center [123, 56] width 174 height 17
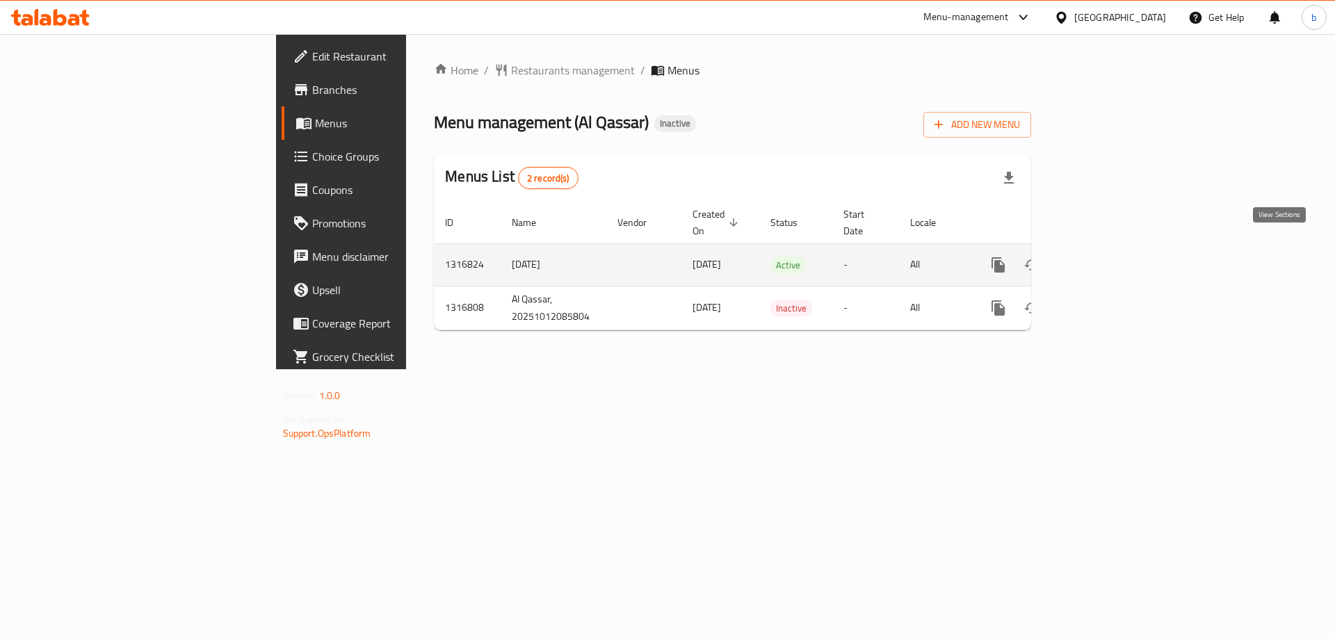
click at [1116, 248] on link "enhanced table" at bounding box center [1098, 264] width 33 height 33
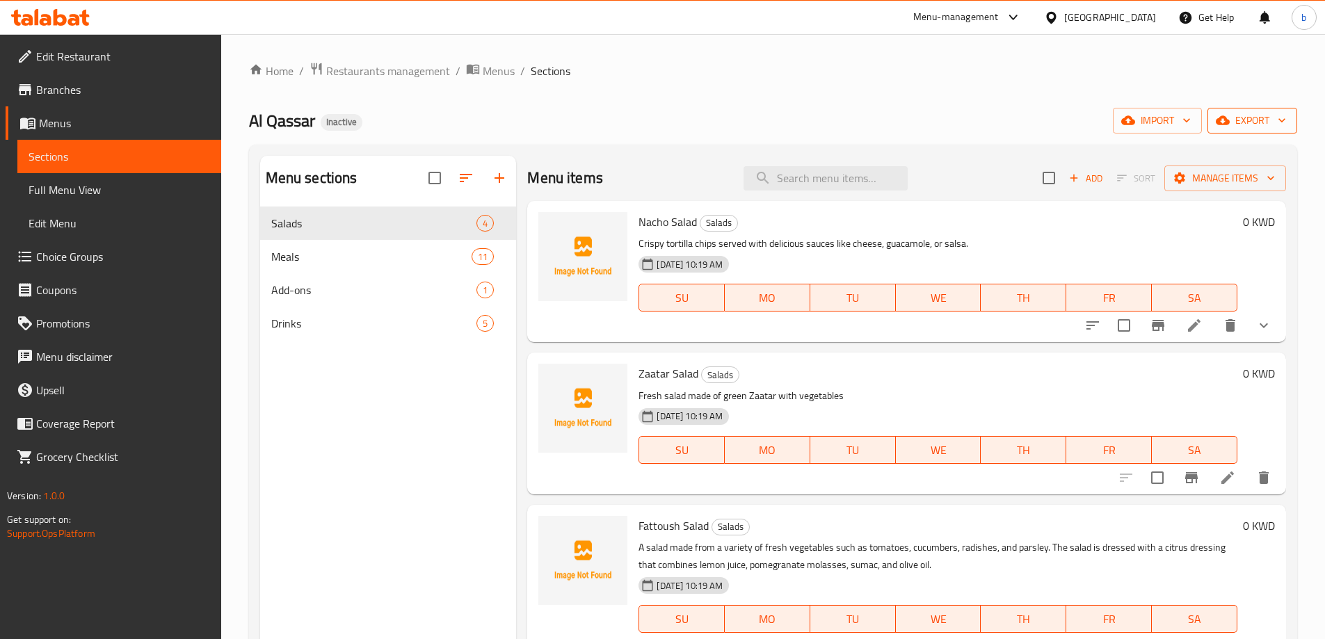
click at [1250, 119] on span "export" at bounding box center [1251, 120] width 67 height 17
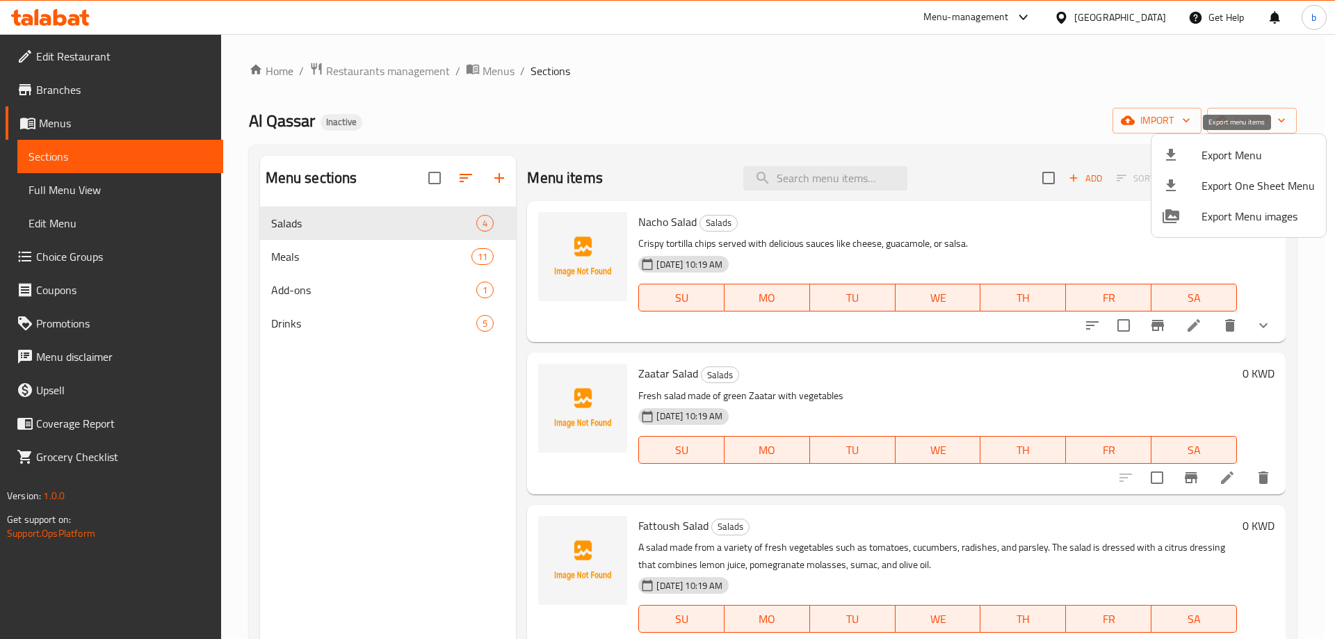
click at [1219, 160] on span "Export Menu" at bounding box center [1258, 155] width 113 height 17
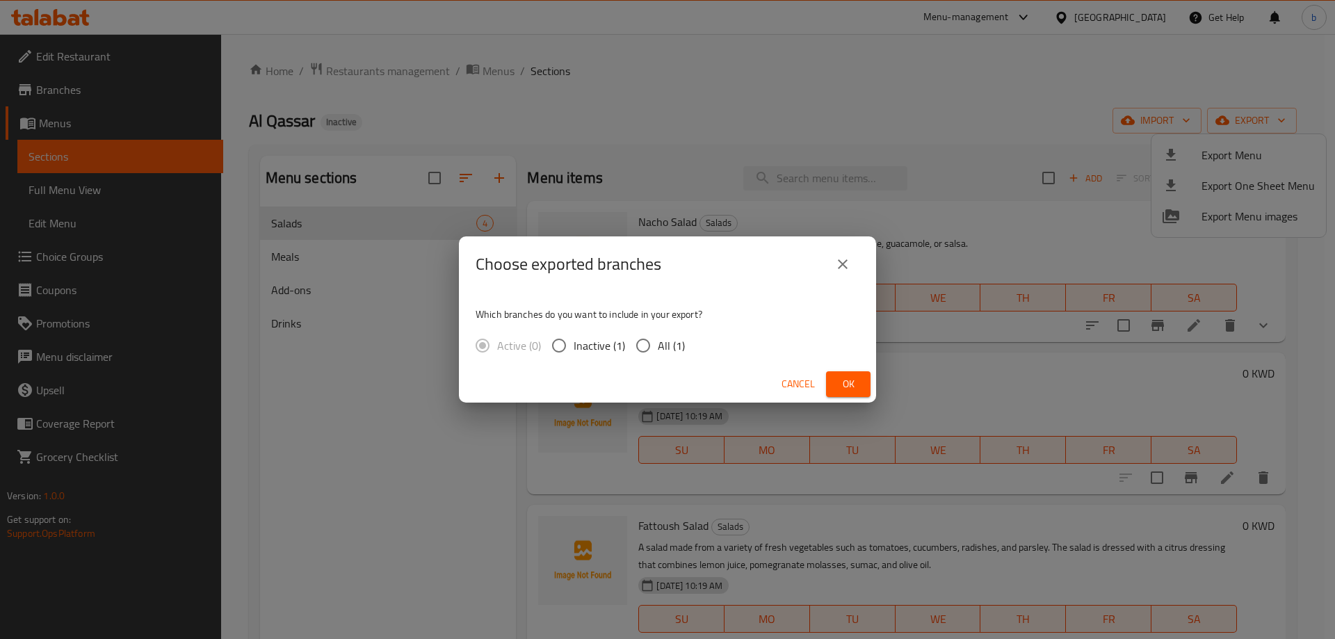
click at [668, 337] on span "All (1)" at bounding box center [671, 345] width 27 height 17
click at [658, 337] on input "All (1)" at bounding box center [643, 345] width 29 height 29
radio input "true"
click at [840, 396] on button "Ok" at bounding box center [848, 384] width 45 height 26
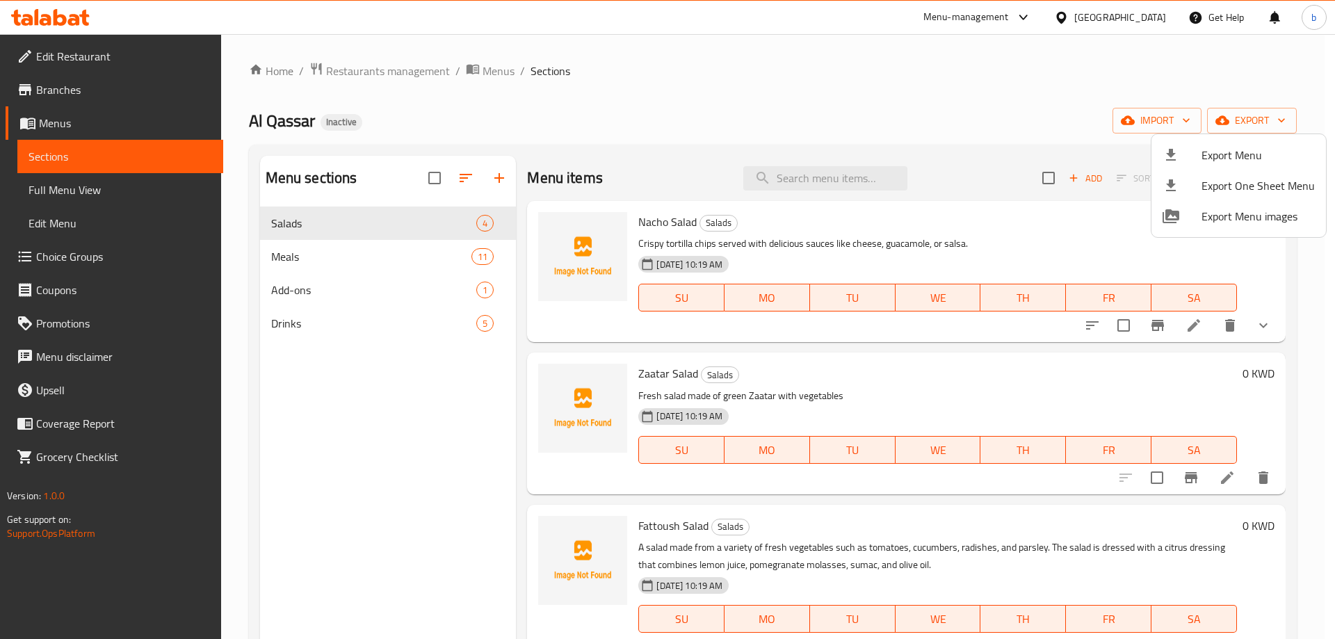
click at [95, 211] on div at bounding box center [667, 319] width 1335 height 639
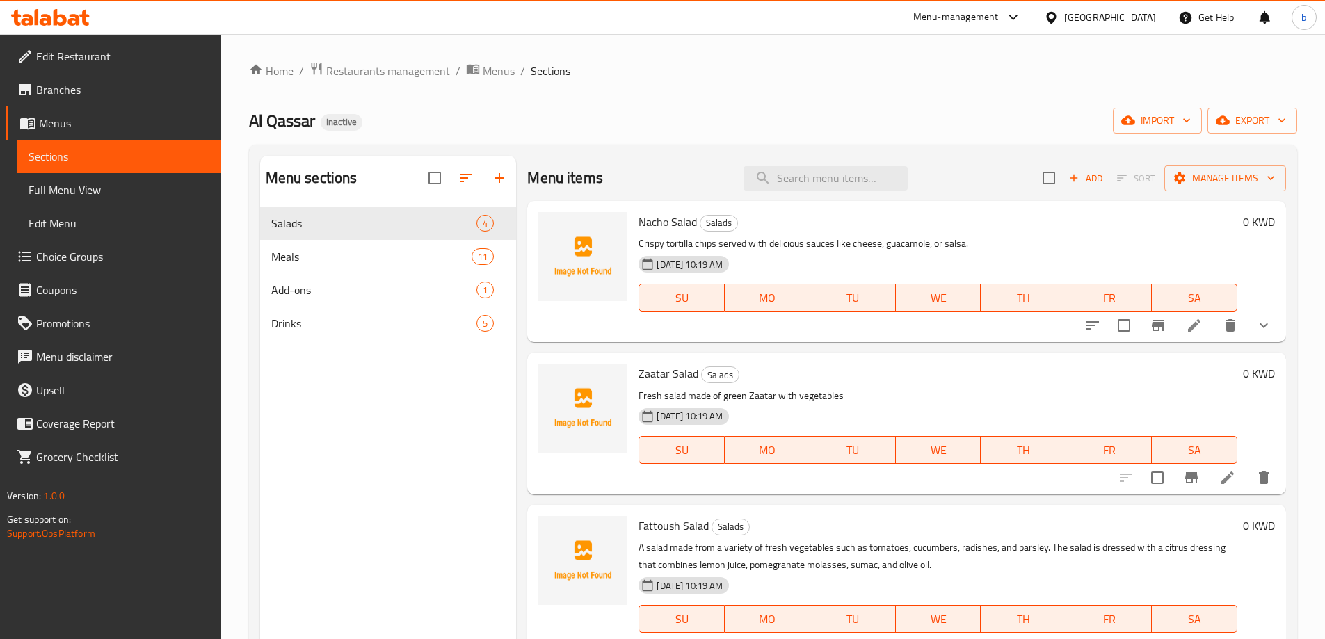
click at [107, 186] on span "Full Menu View" at bounding box center [120, 190] width 182 height 17
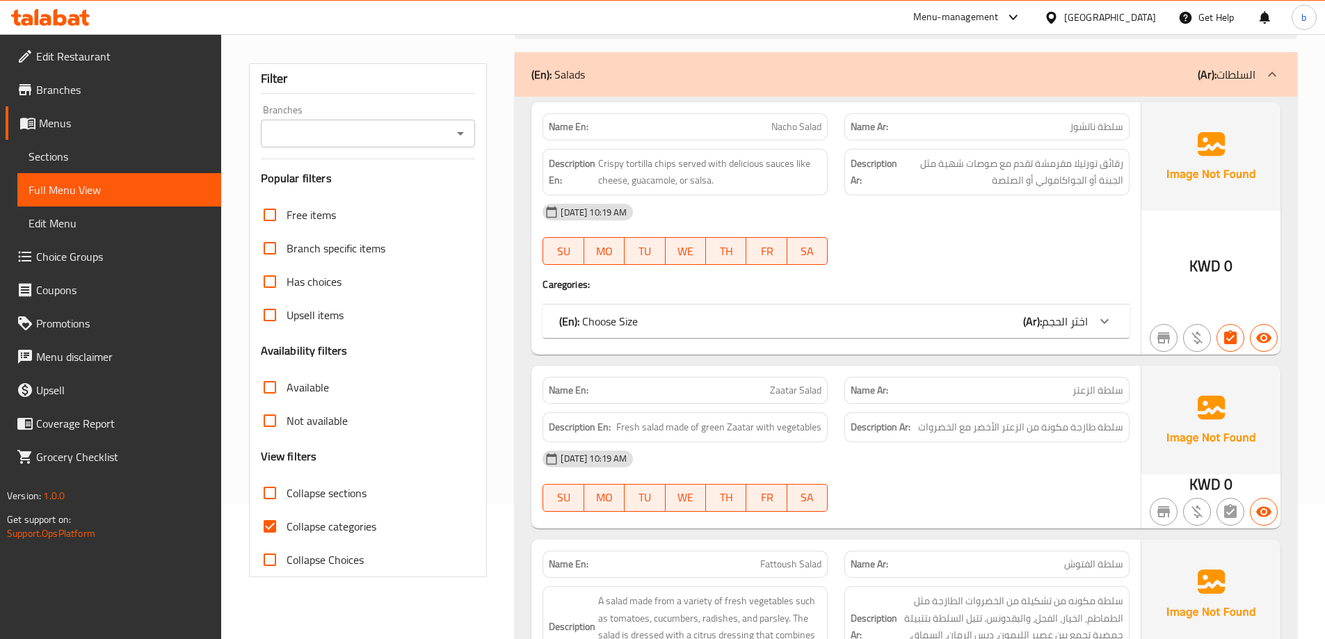
scroll to position [209, 0]
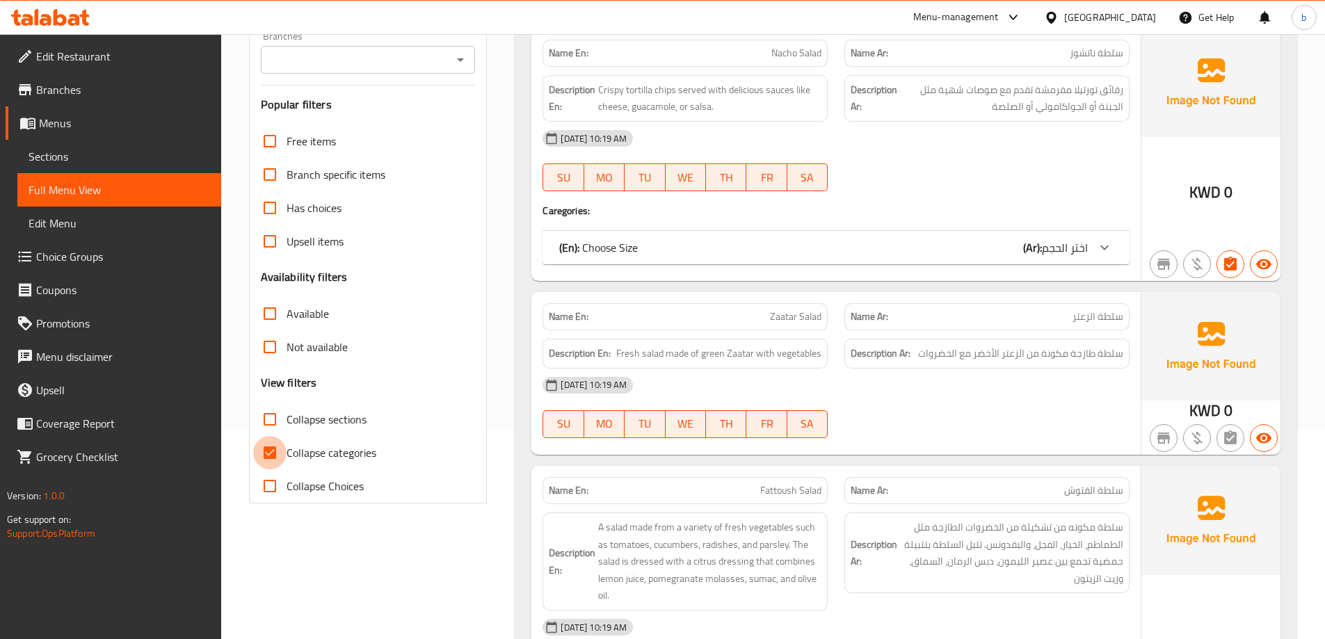
click at [273, 451] on input "Collapse categories" at bounding box center [269, 452] width 33 height 33
checkbox input "false"
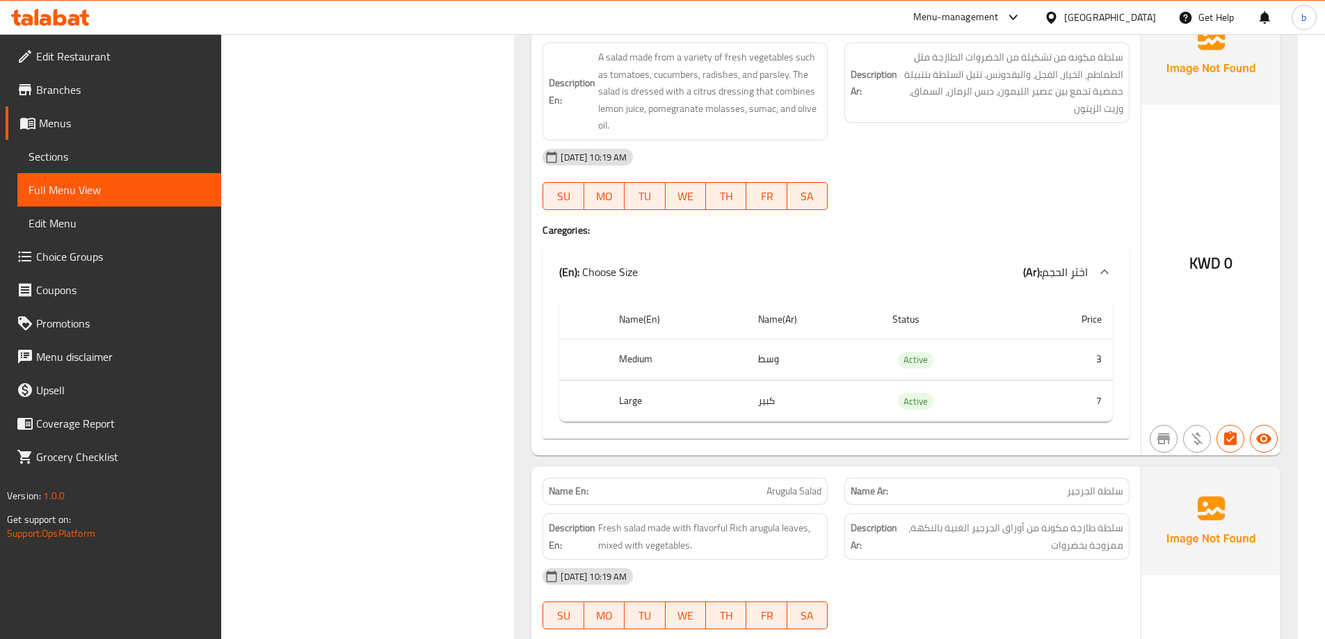
scroll to position [487, 0]
